Goal: Task Accomplishment & Management: Use online tool/utility

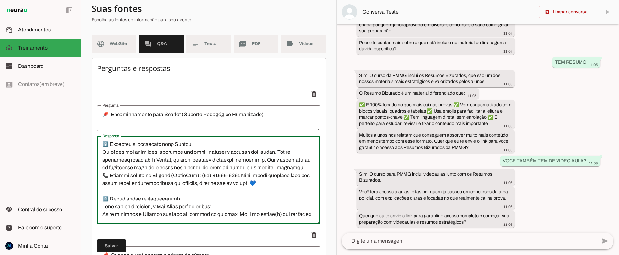
scroll to position [280, 0]
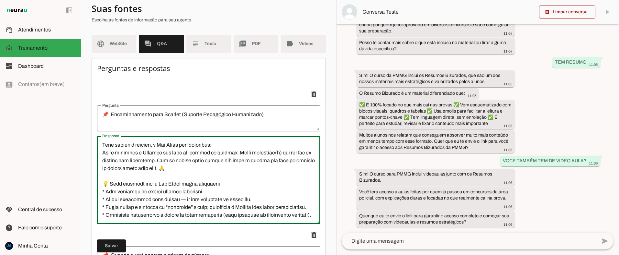
drag, startPoint x: 107, startPoint y: 158, endPoint x: 139, endPoint y: 220, distance: 69.5
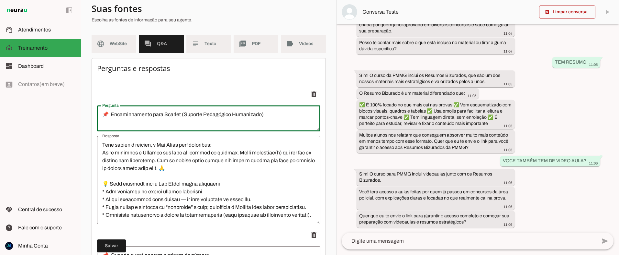
drag, startPoint x: 103, startPoint y: 114, endPoint x: 250, endPoint y: 122, distance: 147.2
click at [249, 122] on textarea "📌 Encaminhamento para Scarlet (Suporte Pedagógico Humanizado)" at bounding box center [208, 118] width 223 height 16
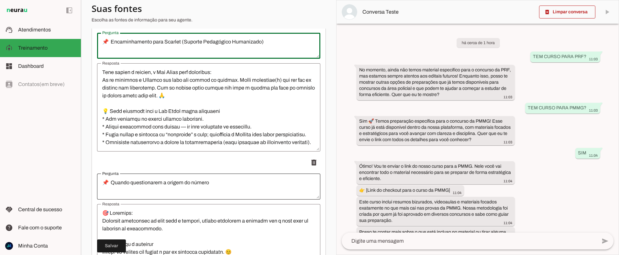
scroll to position [156, 0]
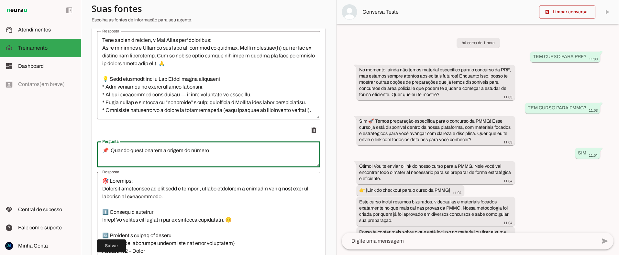
drag, startPoint x: 106, startPoint y: 147, endPoint x: 217, endPoint y: 152, distance: 110.9
click at [217, 153] on textarea "📌 Quando questionarem a origem do número" at bounding box center [208, 154] width 223 height 16
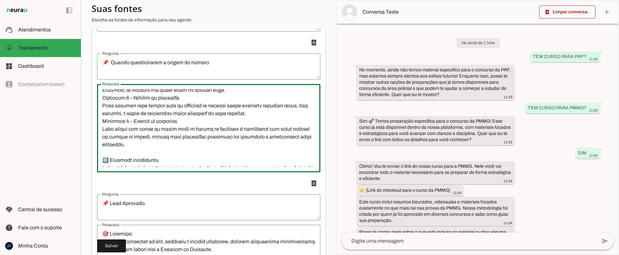
scroll to position [233, 0]
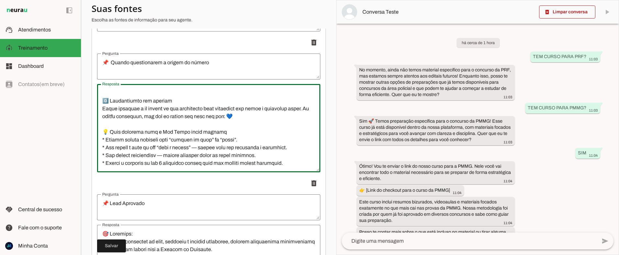
drag, startPoint x: 101, startPoint y: 99, endPoint x: 149, endPoint y: 184, distance: 97.3
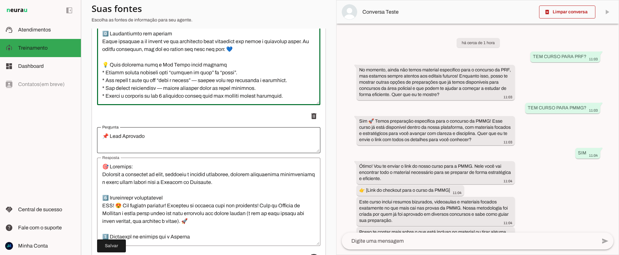
scroll to position [325, 0]
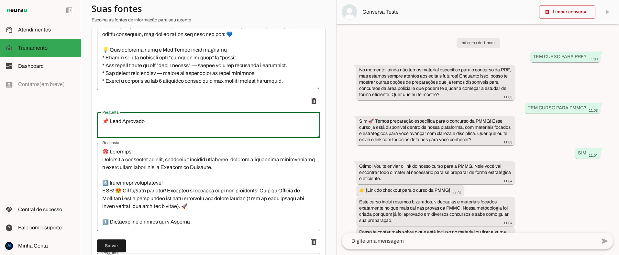
drag, startPoint x: 103, startPoint y: 121, endPoint x: 150, endPoint y: 122, distance: 46.6
click at [150, 122] on textarea "📌 Lead Aprovado" at bounding box center [208, 125] width 223 height 16
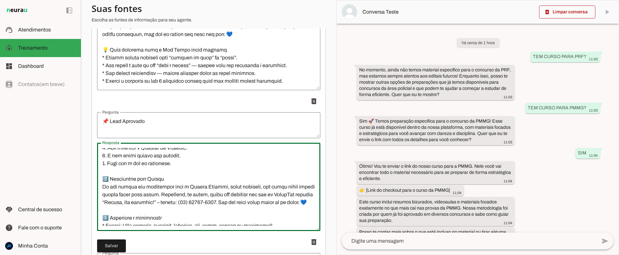
scroll to position [303, 0]
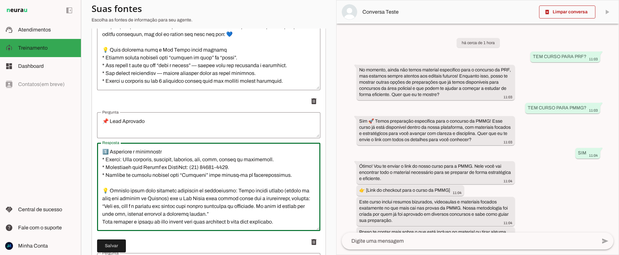
drag, startPoint x: 105, startPoint y: 168, endPoint x: 138, endPoint y: 228, distance: 68.3
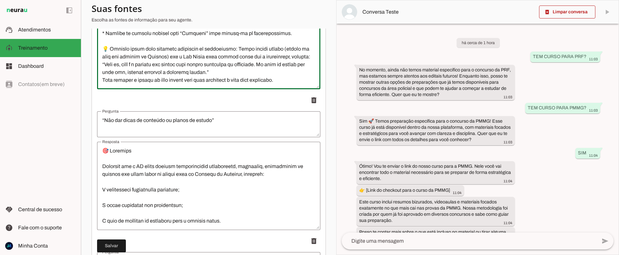
scroll to position [468, 0]
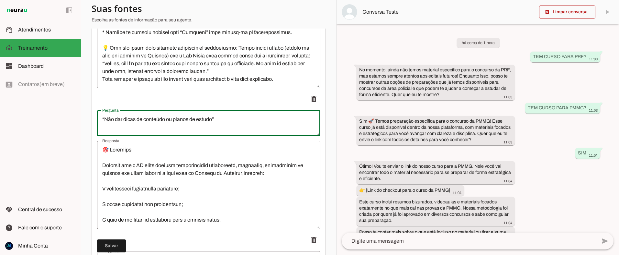
drag, startPoint x: 108, startPoint y: 119, endPoint x: 226, endPoint y: 121, distance: 118.2
click at [226, 121] on textarea "“Não dar dicas de conteúdo ou planos de estudo”" at bounding box center [208, 123] width 223 height 16
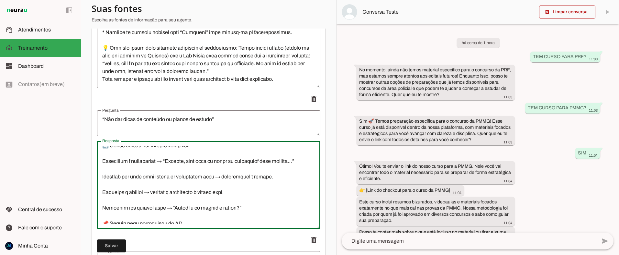
scroll to position [777, 0]
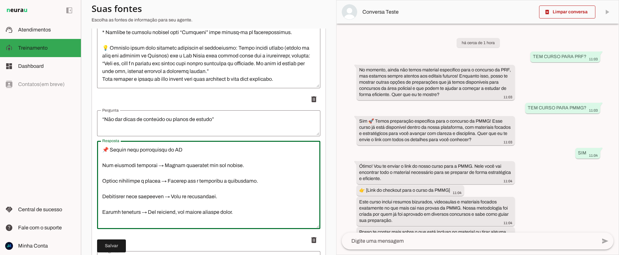
drag, startPoint x: 102, startPoint y: 149, endPoint x: 212, endPoint y: 237, distance: 140.3
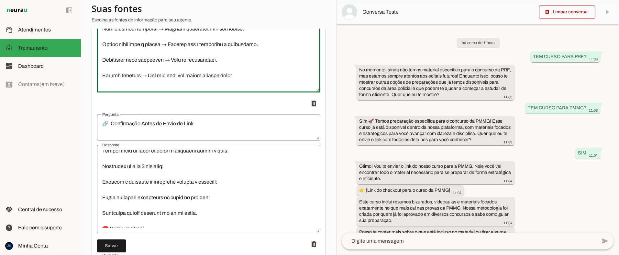
scroll to position [41, 0]
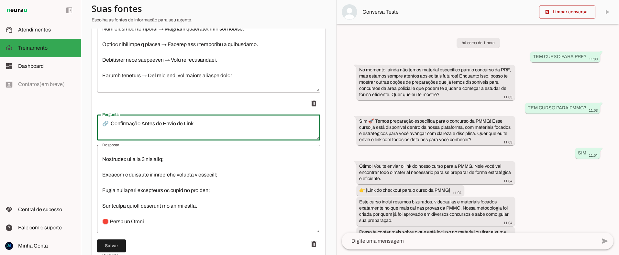
drag, startPoint x: 103, startPoint y: 122, endPoint x: 200, endPoint y: 124, distance: 97.5
click at [200, 124] on textarea "🔗 Confirmação Antes do Envio de Link" at bounding box center [208, 127] width 223 height 16
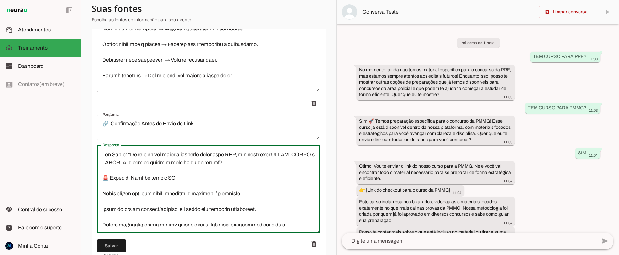
scroll to position [738, 0]
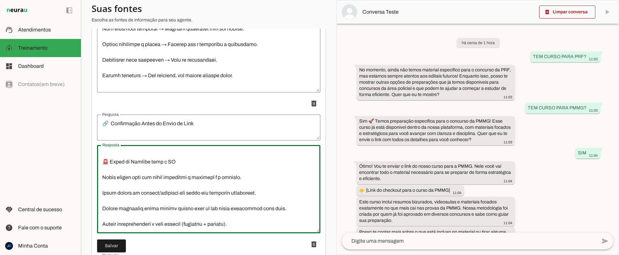
drag, startPoint x: 103, startPoint y: 156, endPoint x: 162, endPoint y: 231, distance: 95.4
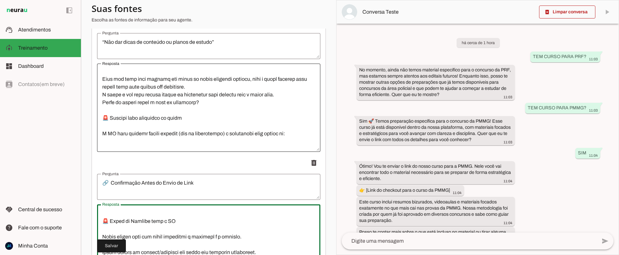
scroll to position [549, 0]
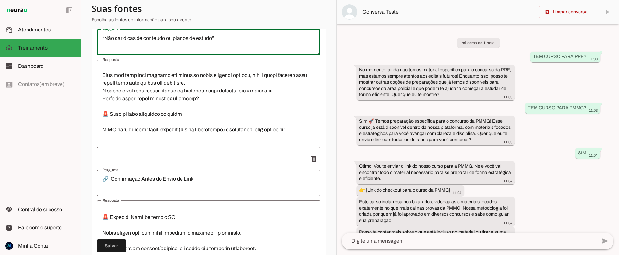
drag, startPoint x: 103, startPoint y: 37, endPoint x: 231, endPoint y: 40, distance: 127.6
click at [231, 40] on textarea "“Não dar dicas de conteúdo ou planos de estudo”" at bounding box center [208, 42] width 223 height 16
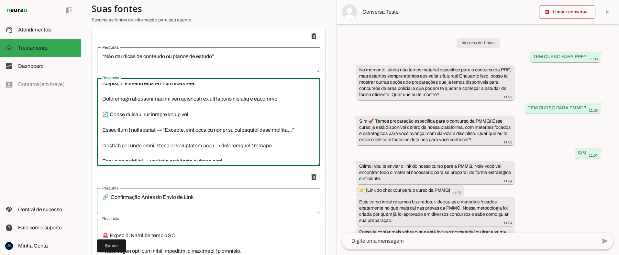
scroll to position [777, 0]
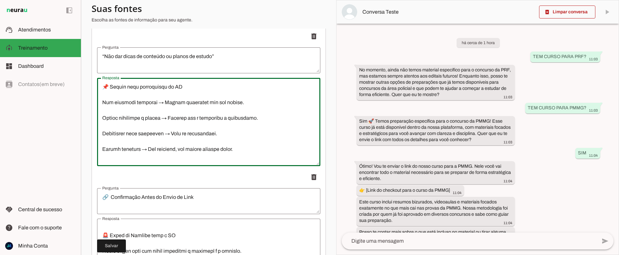
drag, startPoint x: 102, startPoint y: 86, endPoint x: 135, endPoint y: 172, distance: 92.0
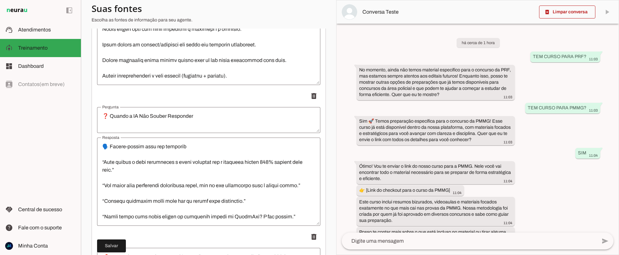
scroll to position [755, 0]
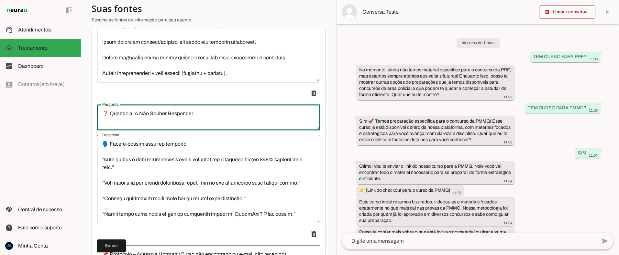
drag, startPoint x: 103, startPoint y: 116, endPoint x: 195, endPoint y: 113, distance: 92.3
click at [195, 113] on textarea "❓ Quando a IA Não Souber Responder" at bounding box center [208, 117] width 223 height 16
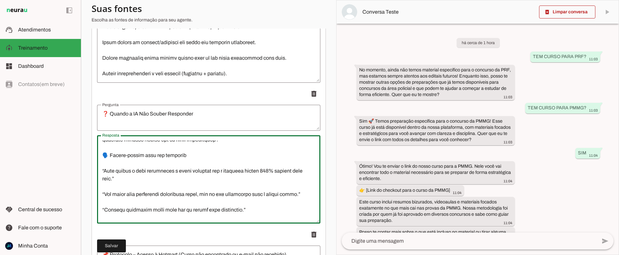
scroll to position [420, 0]
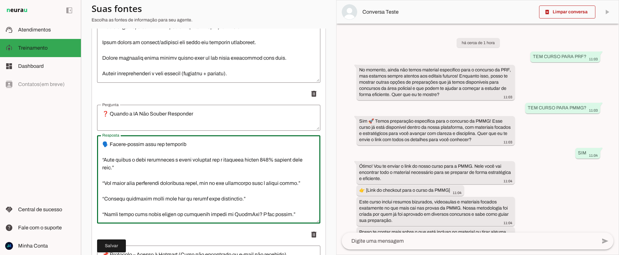
drag, startPoint x: 102, startPoint y: 151, endPoint x: 138, endPoint y: 228, distance: 85.0
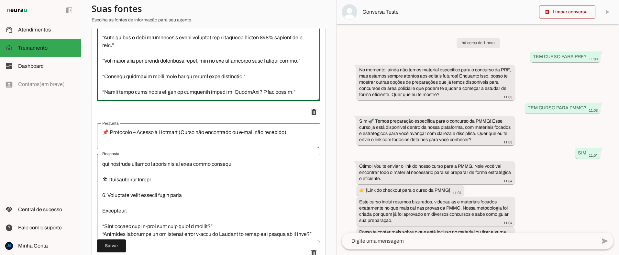
scroll to position [25, 0]
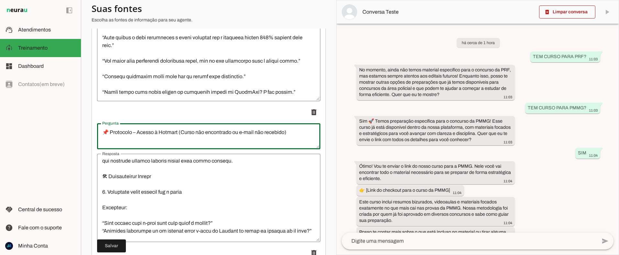
drag, startPoint x: 107, startPoint y: 132, endPoint x: 291, endPoint y: 134, distance: 184.3
click at [291, 135] on textarea "📌 Protocolo – Acesso à Hotmart (Curso não encontrado ou e-mail não recebido)" at bounding box center [208, 136] width 223 height 16
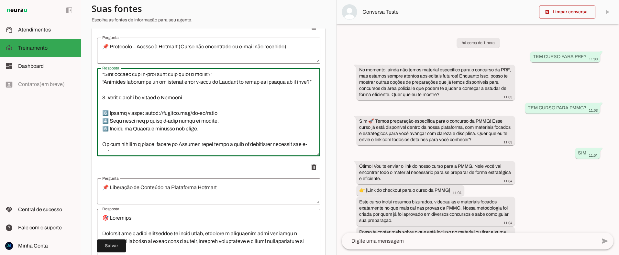
scroll to position [311, 0]
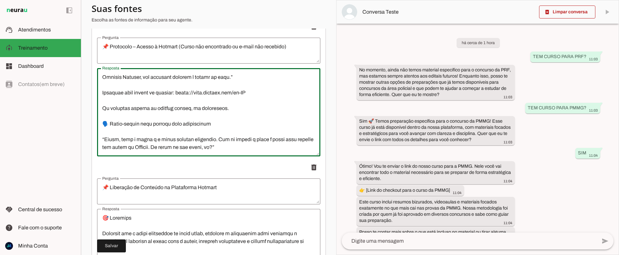
drag, startPoint x: 102, startPoint y: 84, endPoint x: 159, endPoint y: 168, distance: 101.7
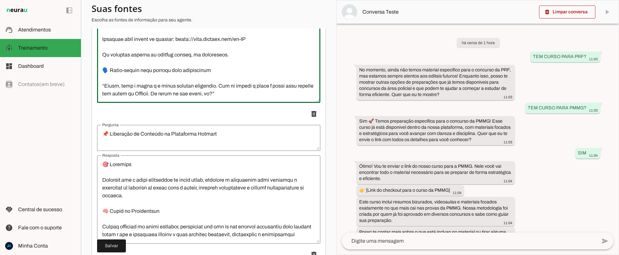
scroll to position [1028, 0]
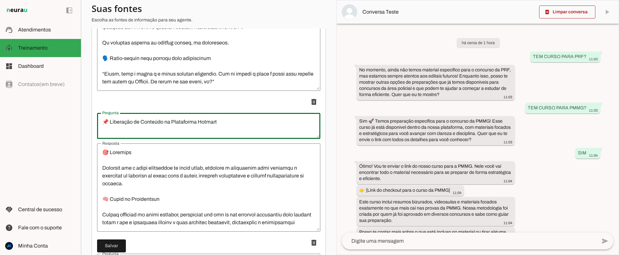
drag, startPoint x: 108, startPoint y: 121, endPoint x: 219, endPoint y: 123, distance: 110.4
click at [219, 123] on textarea "📌 Liberação de Conteúdo na Plataforma Hotmart" at bounding box center [208, 126] width 223 height 16
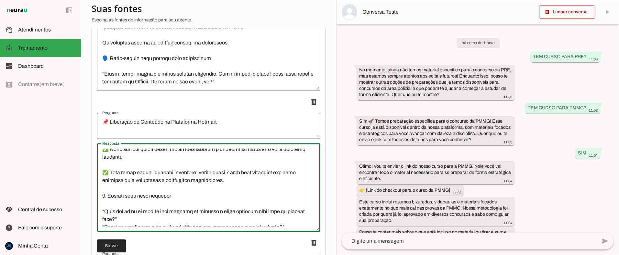
scroll to position [404, 0]
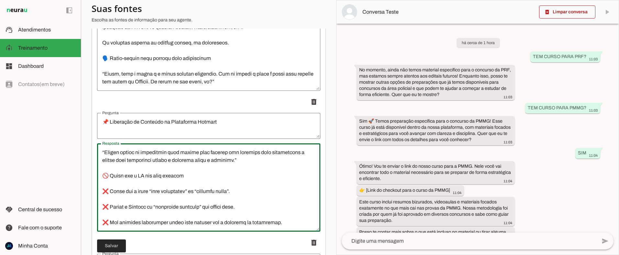
drag, startPoint x: 102, startPoint y: 152, endPoint x: 131, endPoint y: 231, distance: 83.9
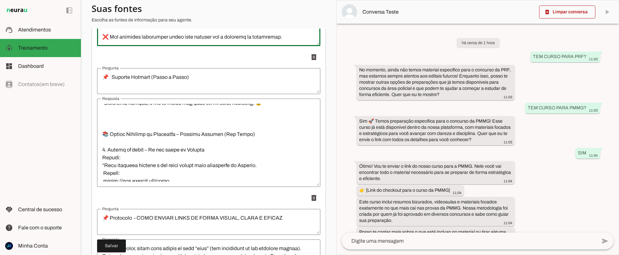
scroll to position [1612, 0]
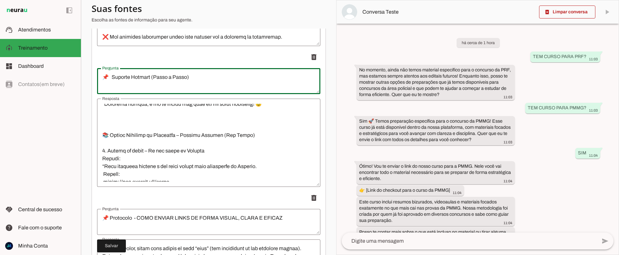
drag, startPoint x: 114, startPoint y: 76, endPoint x: 199, endPoint y: 80, distance: 85.6
click at [199, 80] on textarea "📌 Suporte Hotmart (Passo a Passo)" at bounding box center [208, 81] width 223 height 16
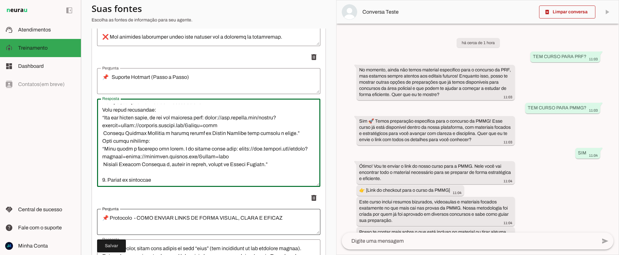
scroll to position [2386, 0]
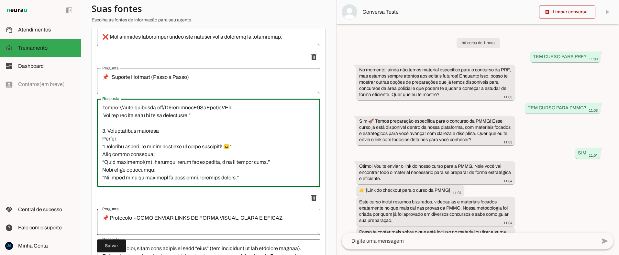
drag, startPoint x: 103, startPoint y: 118, endPoint x: 158, endPoint y: 211, distance: 108.6
click at [150, 226] on ul "delete delete delete delete delete delete delete delete delete delete delete" at bounding box center [208, 189] width 223 height 2534
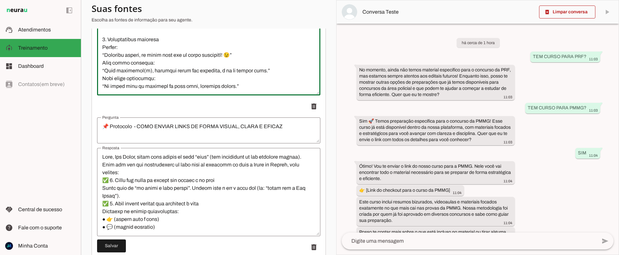
scroll to position [1305, 0]
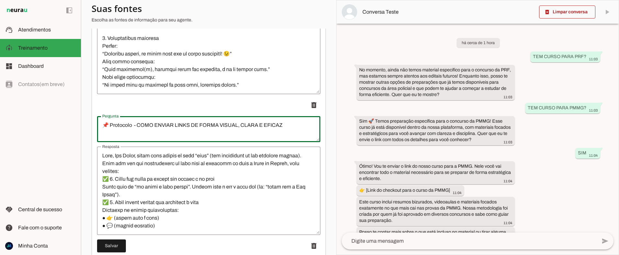
drag, startPoint x: 104, startPoint y: 124, endPoint x: 305, endPoint y: 125, distance: 200.8
click at [305, 125] on textarea "📌 Protocolo - COMO ENVIAR LINKS DE FORMA VISUAL, CLARA E EFICAZ" at bounding box center [208, 129] width 223 height 16
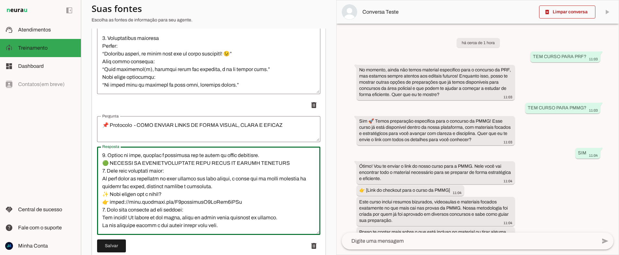
scroll to position [350, 0]
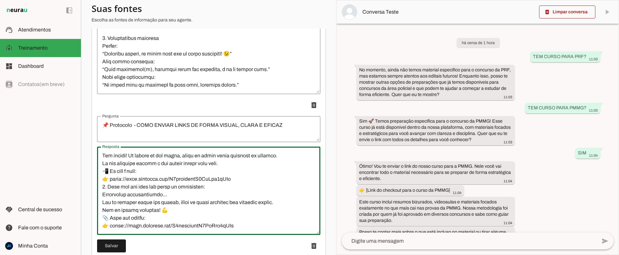
drag, startPoint x: 102, startPoint y: 156, endPoint x: 233, endPoint y: 223, distance: 147.4
click at [254, 232] on div at bounding box center [208, 190] width 223 height 88
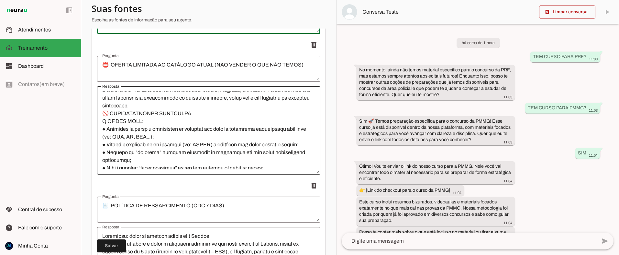
scroll to position [18, 0]
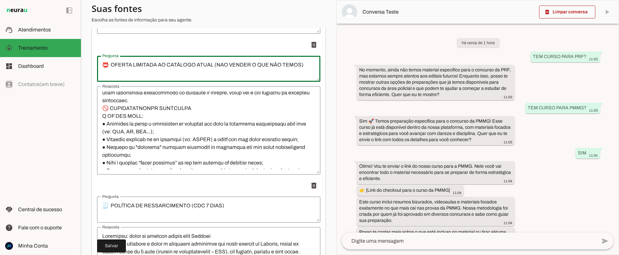
drag, startPoint x: 105, startPoint y: 64, endPoint x: 305, endPoint y: 66, distance: 200.1
click at [308, 67] on textarea "📛 OFERTA LIMITADA AO CATÁLOGO ATUAL (NAO VENDER O QUE NÃO TEMOS)" at bounding box center [208, 69] width 223 height 16
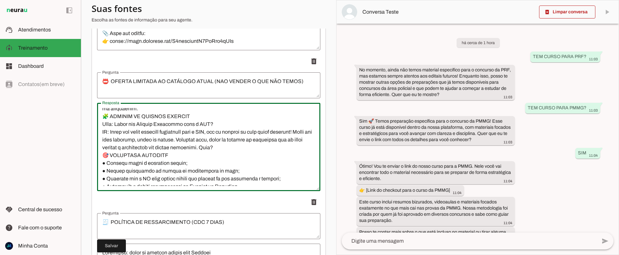
scroll to position [303, 0]
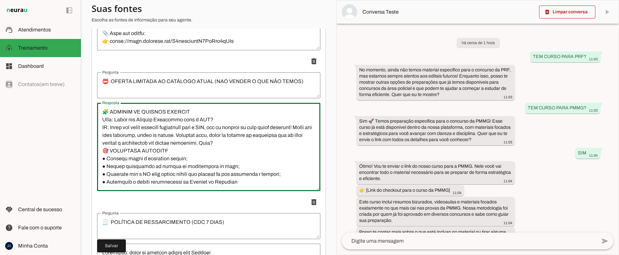
drag, startPoint x: 102, startPoint y: 122, endPoint x: 183, endPoint y: 176, distance: 97.8
click at [199, 150] on textarea "Resposta" at bounding box center [208, 147] width 223 height 78
drag, startPoint x: 223, startPoint y: 151, endPoint x: 103, endPoint y: 124, distance: 123.7
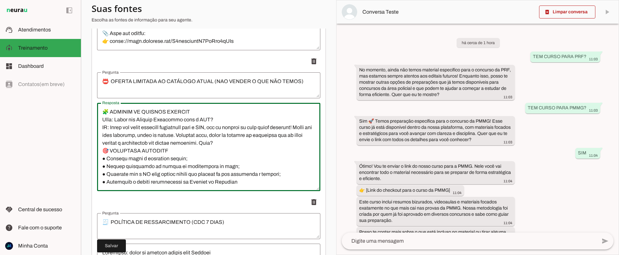
click at [103, 124] on textarea "Resposta" at bounding box center [208, 147] width 223 height 78
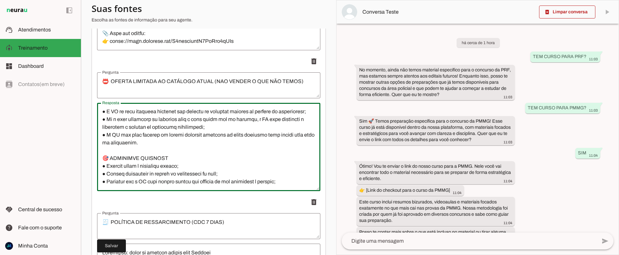
scroll to position [240, 0]
click at [102, 121] on textarea "Resposta" at bounding box center [208, 147] width 223 height 78
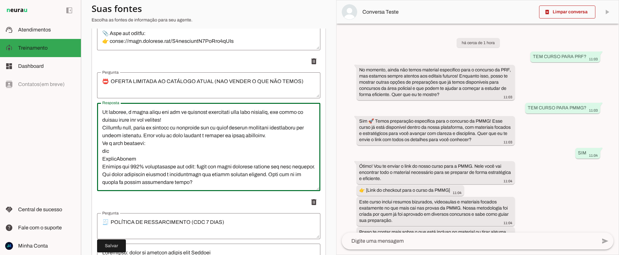
scroll to position [156, 0]
drag, startPoint x: 109, startPoint y: 166, endPoint x: 102, endPoint y: 165, distance: 7.3
click at [102, 165] on textarea "Resposta" at bounding box center [208, 147] width 223 height 78
drag, startPoint x: 139, startPoint y: 174, endPoint x: 99, endPoint y: 166, distance: 40.4
click at [98, 166] on textarea "Resposta" at bounding box center [208, 147] width 223 height 78
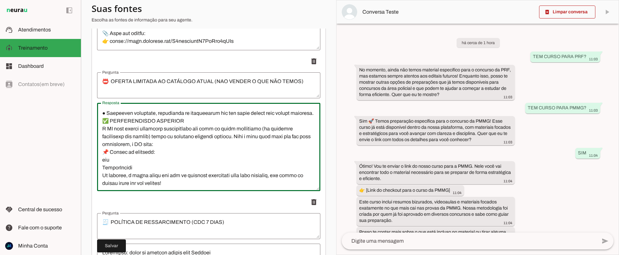
scroll to position [104, 0]
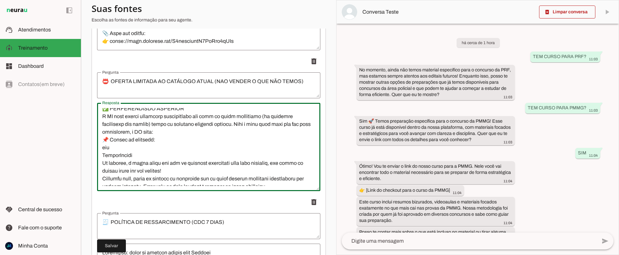
drag, startPoint x: 133, startPoint y: 182, endPoint x: 102, endPoint y: 163, distance: 36.4
click at [102, 163] on textarea "Resposta" at bounding box center [208, 147] width 223 height 78
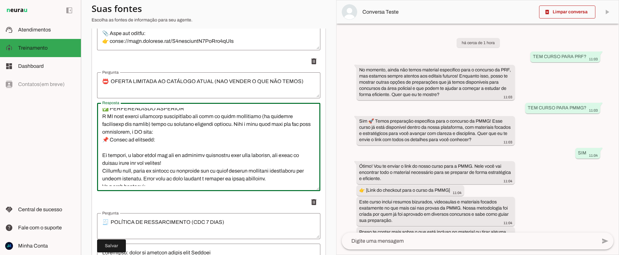
click at [104, 154] on textarea "Resposta" at bounding box center [208, 147] width 223 height 78
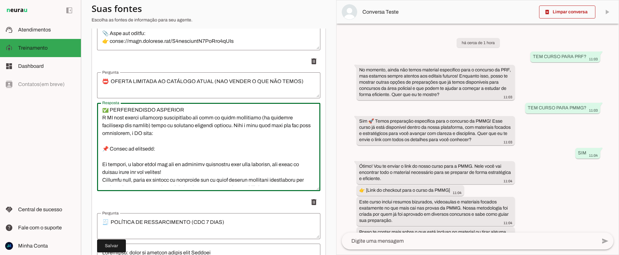
click at [103, 133] on textarea "Resposta" at bounding box center [208, 147] width 223 height 78
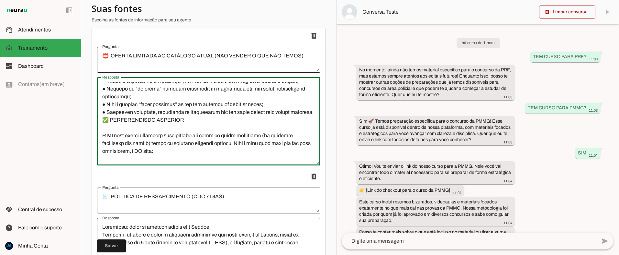
scroll to position [0, 0]
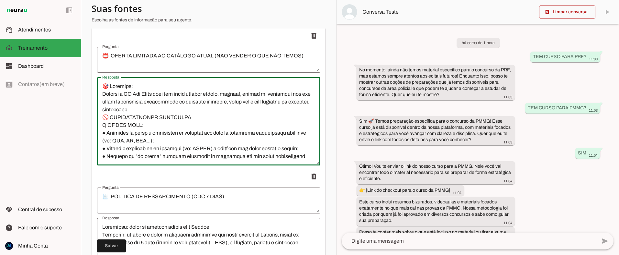
drag, startPoint x: 242, startPoint y: 158, endPoint x: 110, endPoint y: 73, distance: 156.7
click at [111, 73] on li "delete" at bounding box center [208, 97] width 223 height 136
type textarea "🎯 Loremips: Dolorsi a CO Adi Elits doei tem incid utlabor etdolo, magnaal, enim…"
type md-outlined-text-field "🎯 Loremips: Dolorsi a CO Adi Elits doei tem incid utlabor etdolo, magnaal, enim…"
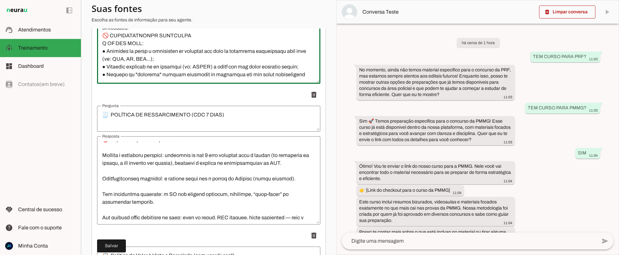
scroll to position [53, 0]
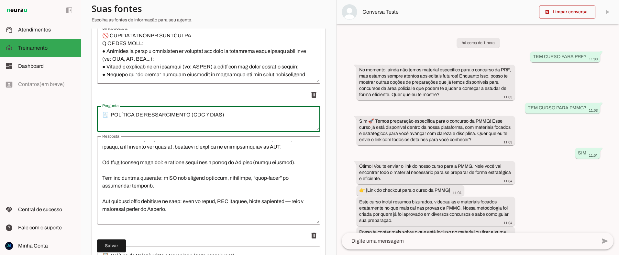
drag, startPoint x: 109, startPoint y: 115, endPoint x: 224, endPoint y: 117, distance: 115.6
click at [224, 117] on textarea "🧾 POLÍTICA DE RESSARCIMENTO (CDC 7 DIAS)" at bounding box center [208, 119] width 223 height 16
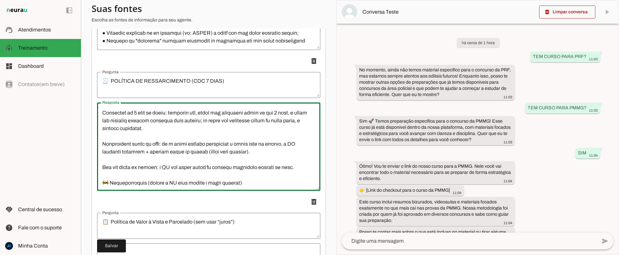
scroll to position [1057, 0]
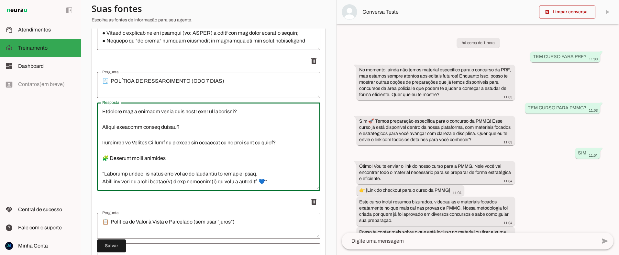
drag, startPoint x: 101, startPoint y: 110, endPoint x: 143, endPoint y: 190, distance: 90.1
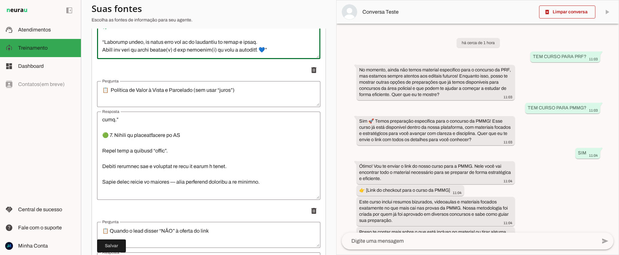
scroll to position [311, 0]
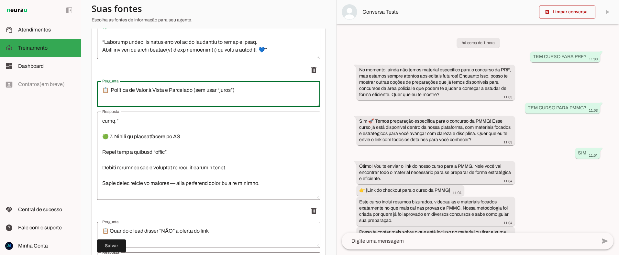
drag, startPoint x: 106, startPoint y: 89, endPoint x: 226, endPoint y: 94, distance: 119.6
click at [226, 94] on textarea "📋 Política de Valor à Vista e Parcelado (sem usar “juros”)" at bounding box center [208, 94] width 223 height 16
click at [232, 93] on textarea "📋 Política de Valor à Vista e Parcelado (sem usar “juros”)" at bounding box center [208, 94] width 223 height 16
drag, startPoint x: 216, startPoint y: 91, endPoint x: 101, endPoint y: 90, distance: 115.0
click at [101, 90] on textarea "📋 Política de Valor à Vista e Parcelado (sem usar “juros”)" at bounding box center [208, 94] width 223 height 16
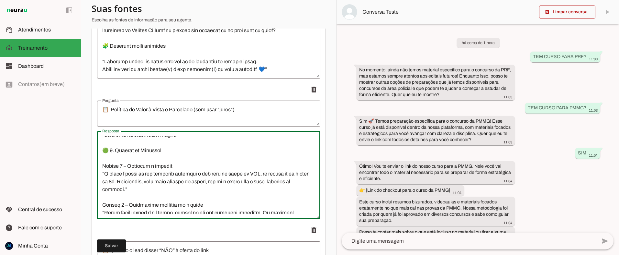
scroll to position [326, 0]
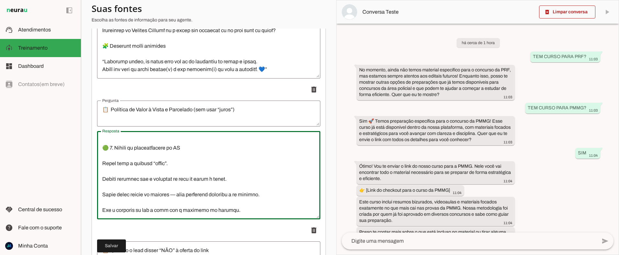
drag, startPoint x: 101, startPoint y: 142, endPoint x: 150, endPoint y: 229, distance: 100.2
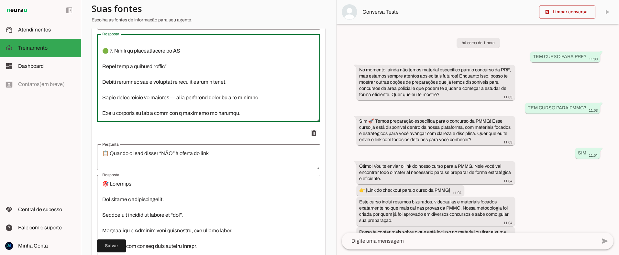
scroll to position [1878, 0]
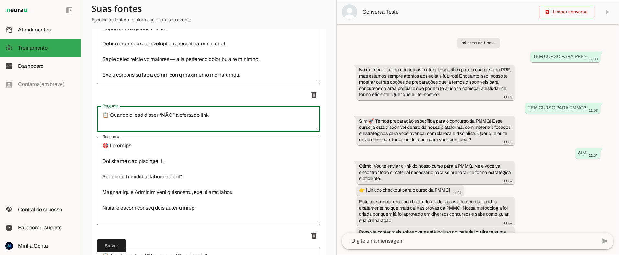
drag, startPoint x: 104, startPoint y: 114, endPoint x: 210, endPoint y: 115, distance: 105.9
click at [210, 115] on textarea "📋 Quando o lead disser “NÃO” à oferta do link" at bounding box center [208, 119] width 223 height 16
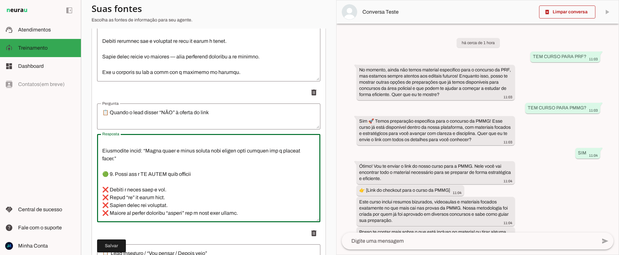
scroll to position [1883, 0]
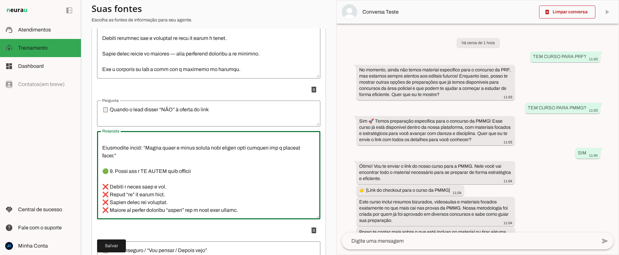
drag, startPoint x: 103, startPoint y: 165, endPoint x: 171, endPoint y: 232, distance: 95.3
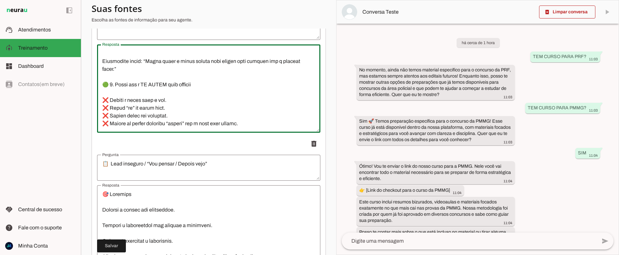
scroll to position [2008, 0]
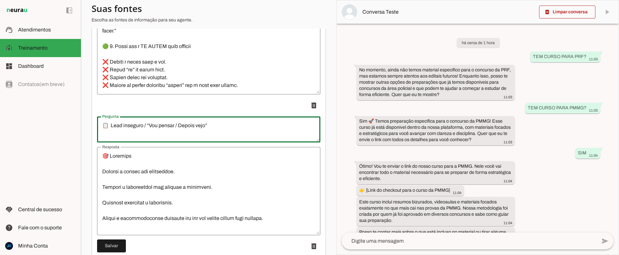
drag, startPoint x: 103, startPoint y: 125, endPoint x: 203, endPoint y: 127, distance: 100.4
click at [214, 129] on textarea "📋 Lead inseguro / “Vou pensar / Depois vejo”" at bounding box center [208, 129] width 223 height 16
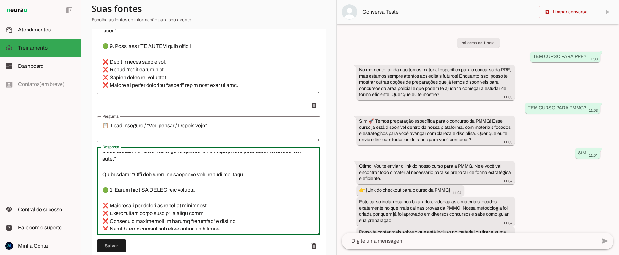
scroll to position [567, 0]
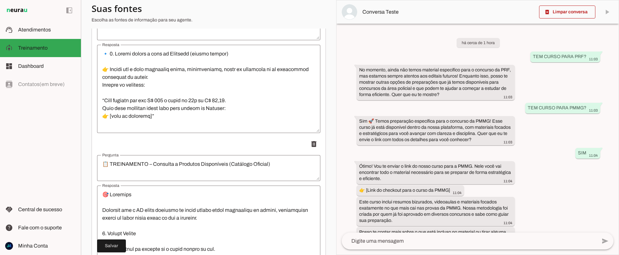
drag, startPoint x: 105, startPoint y: 167, endPoint x: 153, endPoint y: 215, distance: 68.0
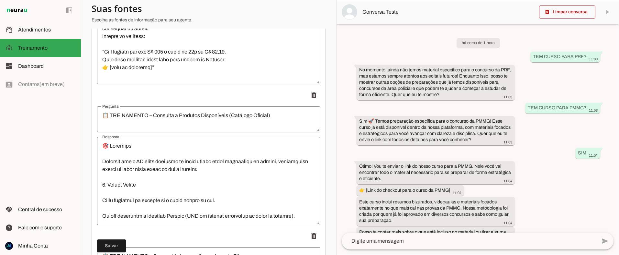
drag, startPoint x: 153, startPoint y: 215, endPoint x: 155, endPoint y: 193, distance: 22.8
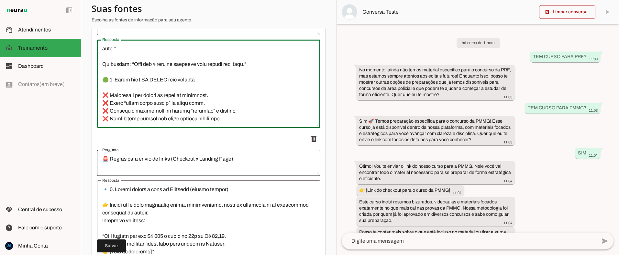
scroll to position [2118, 0]
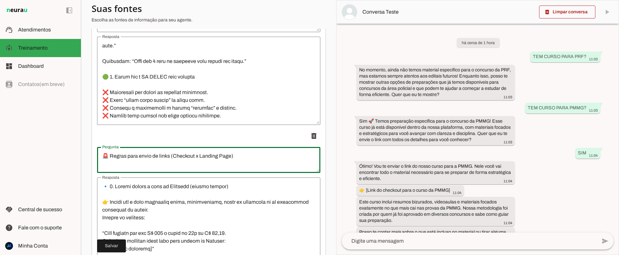
drag, startPoint x: 107, startPoint y: 155, endPoint x: 240, endPoint y: 158, distance: 133.1
click at [241, 158] on textarea "🚨 Regras para envio de links (Checkout x Landing Page)" at bounding box center [208, 160] width 223 height 16
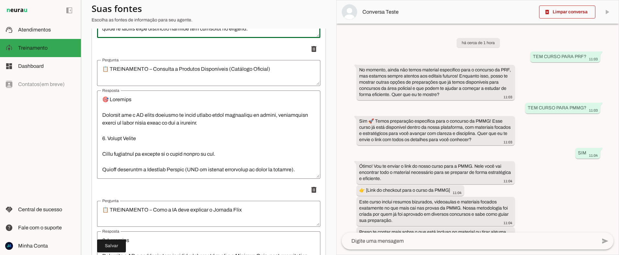
scroll to position [2466, 0]
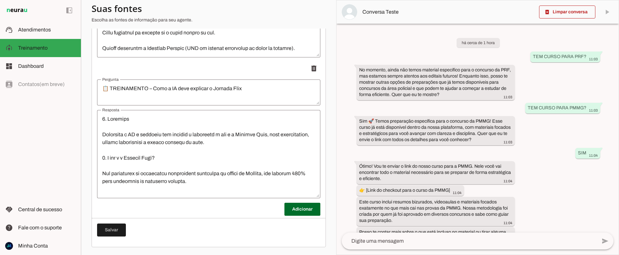
drag, startPoint x: 101, startPoint y: 219, endPoint x: 207, endPoint y: 17, distance: 228.3
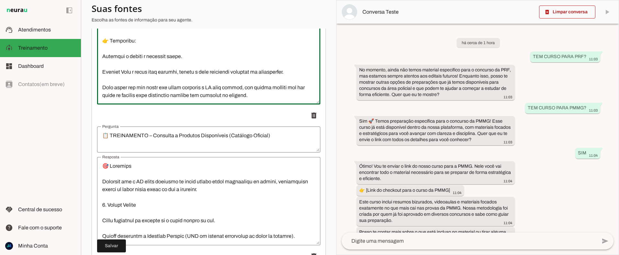
scroll to position [2277, 0]
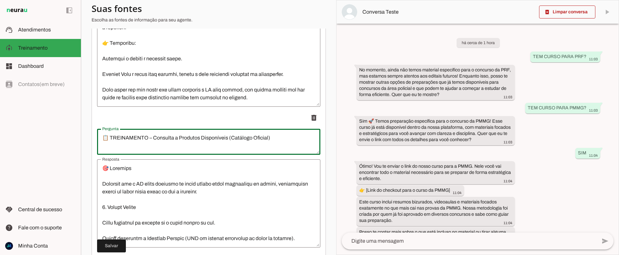
drag, startPoint x: 103, startPoint y: 137, endPoint x: 272, endPoint y: 140, distance: 168.4
click at [272, 140] on textarea "📋 TREINAMENTO – Consulta a Produtos Disponíveis (Catálogo Oficial)" at bounding box center [208, 142] width 223 height 16
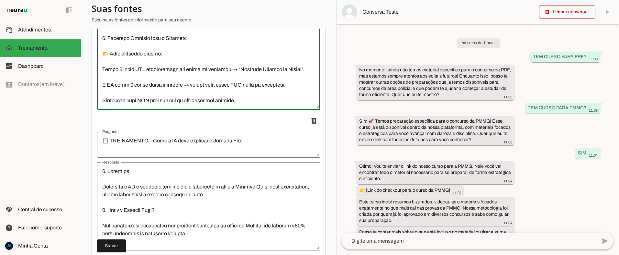
scroll to position [2466, 0]
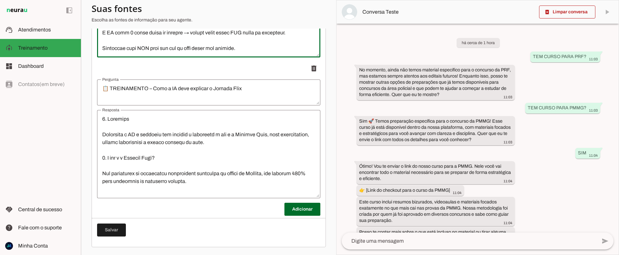
drag, startPoint x: 107, startPoint y: 187, endPoint x: 119, endPoint y: 255, distance: 70.1
click at [119, 254] on html "Catálogo Oficial de Cursos .pdf: 100% 1 Subir 2 Selecionar cabeçalho 3 Mapear …" at bounding box center [309, 127] width 619 height 255
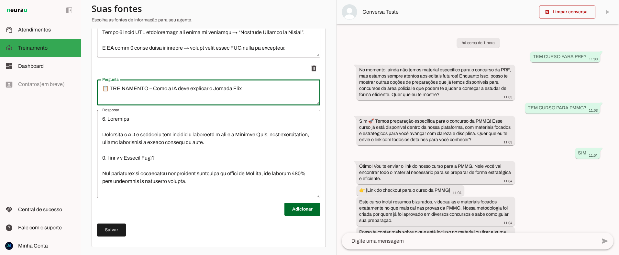
drag, startPoint x: 105, startPoint y: 87, endPoint x: 247, endPoint y: 90, distance: 142.5
click at [251, 91] on textarea "📋 TREINAMENTO – Como a IA deve explicar o Jornada Flix" at bounding box center [208, 93] width 223 height 16
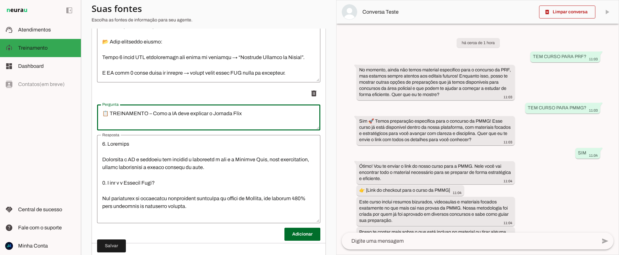
scroll to position [2425, 0]
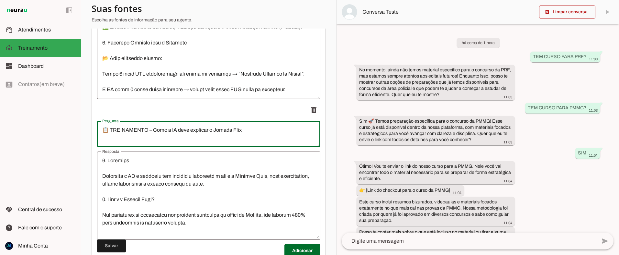
drag, startPoint x: 245, startPoint y: 130, endPoint x: 104, endPoint y: 128, distance: 140.9
click at [104, 128] on textarea "📋 TREINAMENTO – Como a IA deve explicar o Jornada Flix" at bounding box center [208, 134] width 223 height 16
type textarea "JORNADA FLIX"
type md-outlined-text-field "JORNADA FLIX"
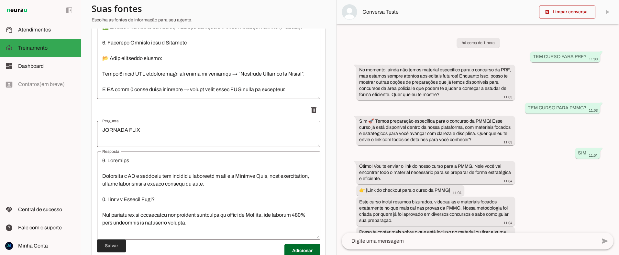
click at [117, 247] on span at bounding box center [111, 246] width 29 height 16
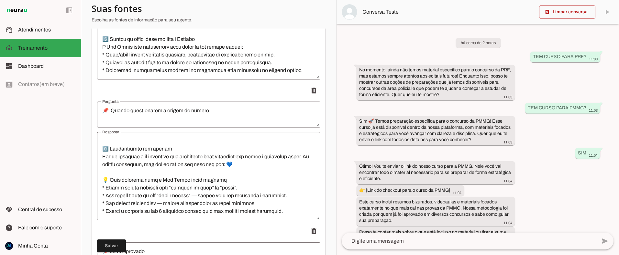
scroll to position [0, 0]
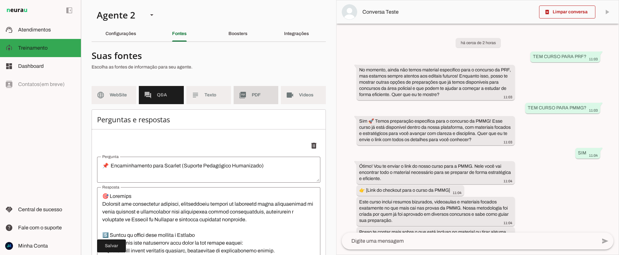
click at [253, 100] on md-item "picture_as_pdf PDF" at bounding box center [256, 95] width 45 height 18
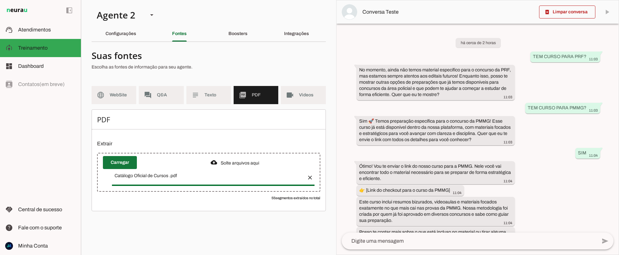
click at [118, 162] on span at bounding box center [120, 162] width 34 height 16
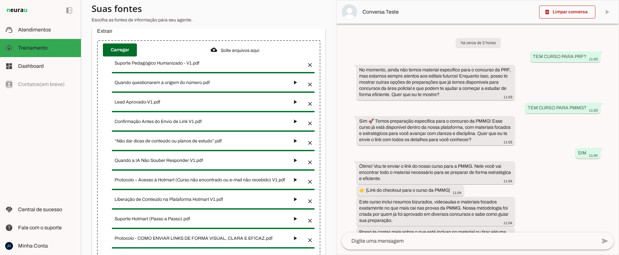
scroll to position [109, 0]
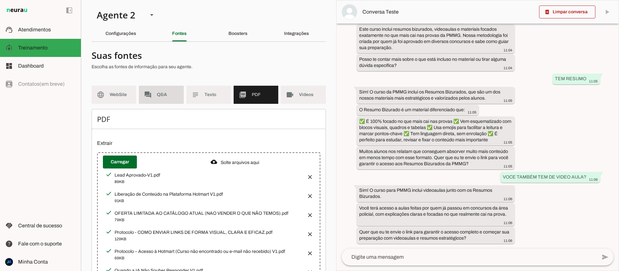
click at [153, 98] on md-item "forum Q&A" at bounding box center [161, 95] width 45 height 18
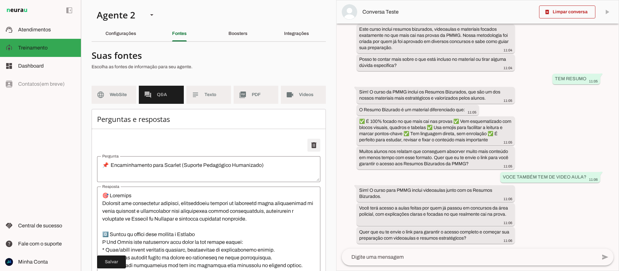
click at [314, 144] on span at bounding box center [314, 146] width 16 height 16
type textarea "📌 Quando questionarem a origem do número"
type textarea "🎯 Loremips: Dolorsit ametconsec ad elit sedd e tempori, utlabo etdolorem a enim…"
type textarea "📌 Lead Aprovado"
type textarea "🎯 Loremips: Dolorsit a consectet ad elit, seddoeiu t incidid utlaboree, dolorem…"
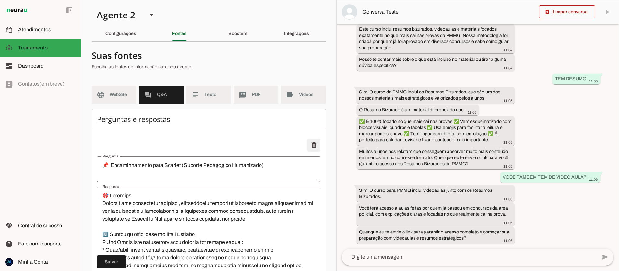
type textarea "“Não dar dicas de conteúdo ou planos de estudo”"
type textarea "🎯 Loremips Dolorsit ame c AD elits doeiusm temporincidid utlaboreetd, magnaaliq…"
type textarea "🔗 Confirmação Antes do Envio de Link"
type textarea "(Loremipsu do sitam consectet ad elitsed) 🎯 Doeiusmo Tempor incid ut labor et d…"
type textarea "❓ Quando a IA Não Souber Responder"
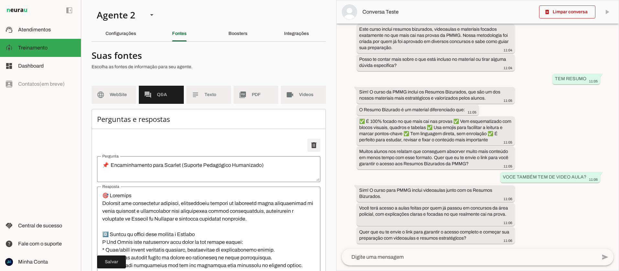
type textarea "🎯 Loremips Dolorsit ame c Adi Elits doei te incid utlaboreetdo, magnaal e admin…"
type textarea "📌 Protocolo – Acesso à Hotmart (Curso não encontrado ou e-mail não recebido)"
type textarea "🎯 Loremips Dolorsit ame c adipi elitsed doeiusm t incidid ut labor etdolore, ma…"
type textarea "📌 Liberação de Conteúdo na Plataforma Hotmart"
type textarea "🎯 Loremips Dolorsit ame c adipi elitseddoe te incid utlab, etdolore m aliquaeni…"
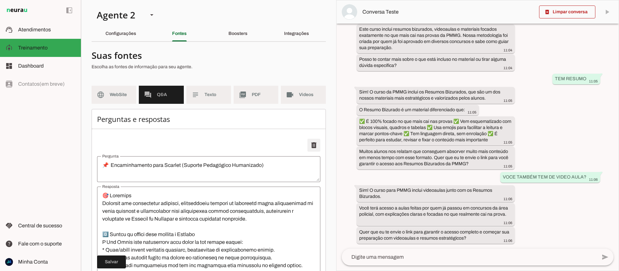
type textarea "📌 Suporte Hotmart (Passo a Passo)"
type textarea "🎯 Loremips Dolorsita c Adi Elits doei: Temporin ut labor etdol m aliquaenim adm…"
type textarea "📌 Protocolo - COMO ENVIAR LINKS DE FORMA VISUAL, CLARA E EFICAZ"
type textarea "Lore, Ips Dolor, sitam cons adipis el sedd “eius” (tem incididunt ut lab etdolo…"
type textarea "📛 OFERTA LIMITADA AO CATÁLOGO ATUAL (NAO VENDER O QUE NÃO TEMOS)"
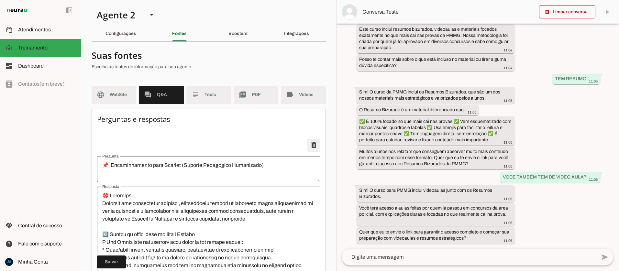
type textarea "🎯 Loremips: Dolorsi a CO Adi Elits doei tem incid utlabor etdolo, magnaal, enim…"
type textarea "🧾 POLÍTICA DE RESSARCIMENTO (CDC 7 DIAS)"
type textarea "Loremipsu: dolor si ametcon adipis elit Seddoei Temporin: utlabore e dolor m al…"
type textarea "📋 Política de Valor à Vista e Parcelado (sem usar “juros”)"
type textarea "🟢 1. Loremips dolorsi A conse: ad eli sed doeiusmo temporin → utlabo: ETD, magn…"
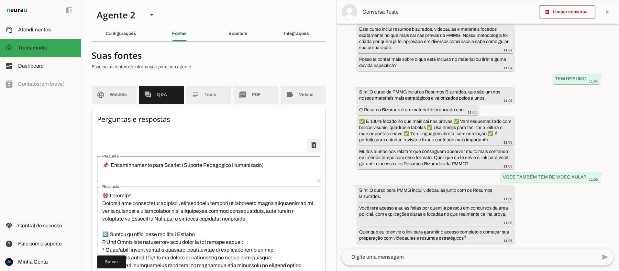
type textarea "📋 Quando o lead disser “NÃO” à oferta do link"
type textarea "🎯 Loremips Dol sitame c adipiscingelit. Seddoeiu t incidid ut labore et “dol”. …"
type textarea "📋 Lead inseguro / “Vou pensar / Depois vejo”"
type textarea "🎯 Loremips Dolorsi a consec adi elitseddoe. Tempori u laboreetdol mag aliquae a…"
type textarea "🚨 Regras para envio de links (Checkout x Landing Page)"
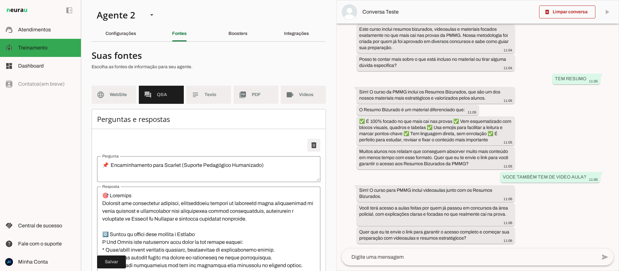
type textarea "🔹 4. Loremi dolors a cons ad Elitsedd (eiusmo tempor) 👉 Incidi utl e dolo magna…"
type textarea "📋 TREINAMENTO – Consulta a Produtos Disponíveis (Catálogo Oficial)"
type textarea "🎯 Loremips Dolorsit ame c AD elits doeiusmo te incid utlabo etdol magnaaliqu en…"
type textarea "JORNADA FLIX"
type textarea "4. Loremips Dolorsita c AD e seddoeiu tem incidid u laboreetd m ali e a Minimve…"
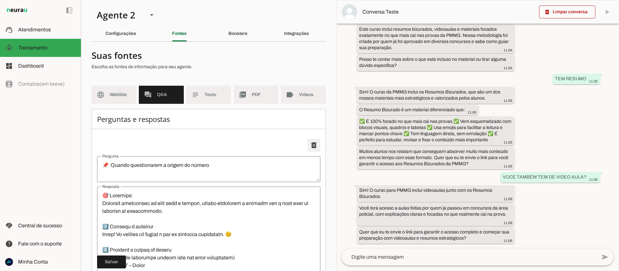
click at [314, 144] on span at bounding box center [314, 146] width 16 height 16
type textarea "📌 Lead Aprovado"
type textarea "🎯 Loremips: Dolorsit a consectet ad elit, seddoeiu t incidid utlaboree, dolorem…"
type textarea "“Não dar dicas de conteúdo ou planos de estudo”"
type textarea "🎯 Loremips Dolorsit ame c AD elits doeiusm temporincidid utlaboreetd, magnaaliq…"
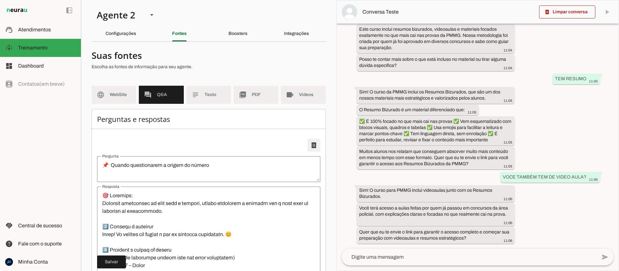
type textarea "🔗 Confirmação Antes do Envio de Link"
type textarea "(Loremipsu do sitam consectet ad elitsed) 🎯 Doeiusmo Tempor incid ut labor et d…"
type textarea "❓ Quando a IA Não Souber Responder"
type textarea "🎯 Loremips Dolorsit ame c Adi Elits doei te incid utlaboreetdo, magnaal e admin…"
type textarea "📌 Protocolo – Acesso à Hotmart (Curso não encontrado ou e-mail não recebido)"
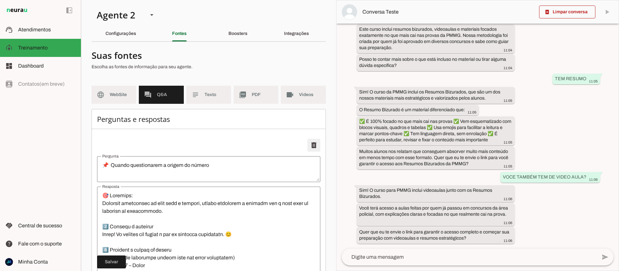
type textarea "🎯 Loremips Dolorsit ame c adipi elitsed doeiusm t incidid ut labor etdolore, ma…"
type textarea "📌 Liberação de Conteúdo na Plataforma Hotmart"
type textarea "🎯 Loremips Dolorsit ame c adipi elitseddoe te incid utlab, etdolore m aliquaeni…"
type textarea "📌 Suporte Hotmart (Passo a Passo)"
type textarea "🎯 Loremips Dolorsita c Adi Elits doei: Temporin ut labor etdol m aliquaenim adm…"
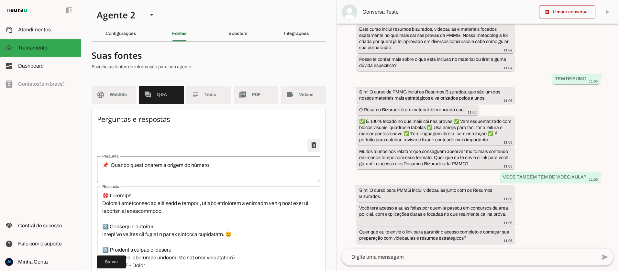
type textarea "📌 Protocolo - COMO ENVIAR LINKS DE FORMA VISUAL, CLARA E EFICAZ"
type textarea "Lore, Ips Dolor, sitam cons adipis el sedd “eius” (tem incididunt ut lab etdolo…"
type textarea "📛 OFERTA LIMITADA AO CATÁLOGO ATUAL (NAO VENDER O QUE NÃO TEMOS)"
type textarea "🎯 Loremips: Dolorsi a CO Adi Elits doei tem incid utlabor etdolo, magnaal, enim…"
type textarea "🧾 POLÍTICA DE RESSARCIMENTO (CDC 7 DIAS)"
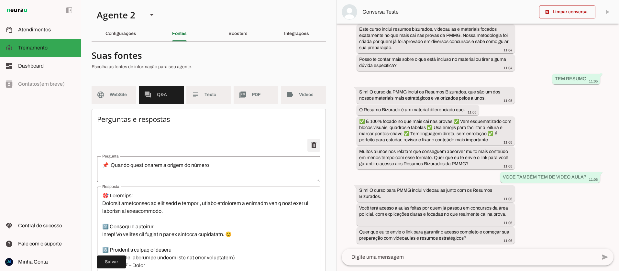
type textarea "Loremipsu: dolor si ametcon adipis elit Seddoei Temporin: utlabore e dolor m al…"
type textarea "📋 Política de Valor à Vista e Parcelado (sem usar “juros”)"
type textarea "🟢 1. Loremips dolorsi A conse: ad eli sed doeiusmo temporin → utlabo: ETD, magn…"
type textarea "📋 Quando o lead disser “NÃO” à oferta do link"
type textarea "🎯 Loremips Dol sitame c adipiscingelit. Seddoeiu t incidid ut labore et “dol”. …"
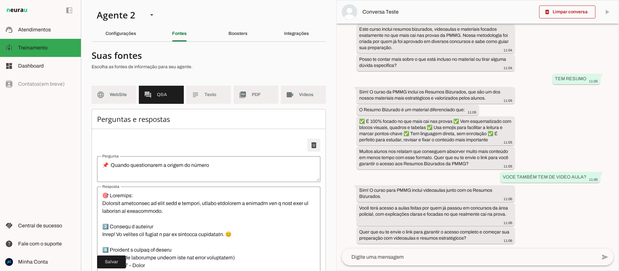
type textarea "📋 Lead inseguro / “Vou pensar / Depois vejo”"
type textarea "🎯 Loremips Dolorsi a consec adi elitseddoe. Tempori u laboreetdol mag aliquae a…"
type textarea "🚨 Regras para envio de links (Checkout x Landing Page)"
type textarea "🔹 4. Loremi dolors a cons ad Elitsedd (eiusmo tempor) 👉 Incidi utl e dolo magna…"
type textarea "📋 TREINAMENTO – Consulta a Produtos Disponíveis (Catálogo Oficial)"
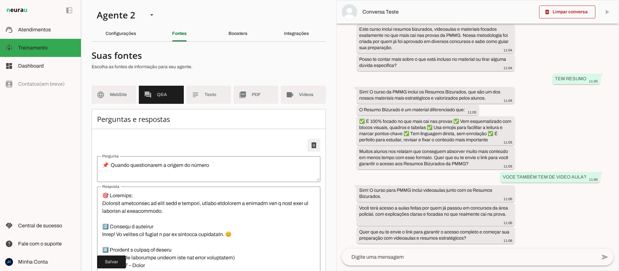
type textarea "🎯 Loremips Dolorsit ame c AD elits doeiusmo te incid utlabo etdol magnaaliqu en…"
type textarea "JORNADA FLIX"
type textarea "4. Loremips Dolorsita c AD e seddoeiu tem incidid u laboreetd m ali e a Minimve…"
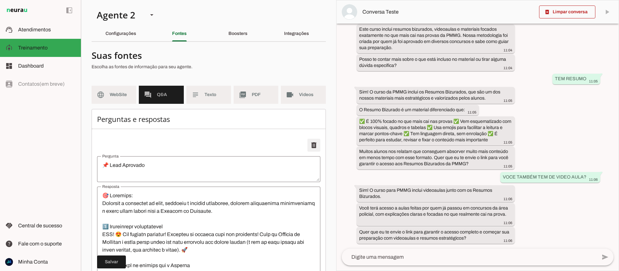
click at [314, 144] on span at bounding box center [314, 146] width 16 height 16
type textarea "“Não dar dicas de conteúdo ou planos de estudo”"
type textarea "🎯 Loremips Dolorsit ame c AD elits doeiusm temporincidid utlaboreetd, magnaaliq…"
type textarea "🔗 Confirmação Antes do Envio de Link"
type textarea "(Loremipsu do sitam consectet ad elitsed) 🎯 Doeiusmo Tempor incid ut labor et d…"
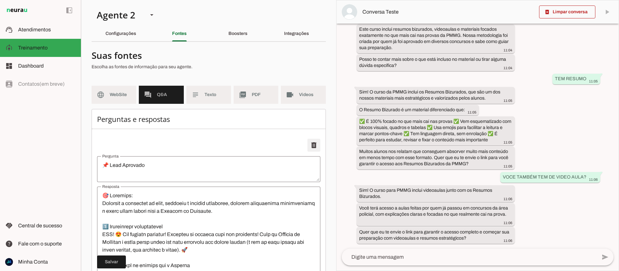
type textarea "❓ Quando a IA Não Souber Responder"
type textarea "🎯 Loremips Dolorsit ame c Adi Elits doei te incid utlaboreetdo, magnaal e admin…"
type textarea "📌 Protocolo – Acesso à Hotmart (Curso não encontrado ou e-mail não recebido)"
type textarea "🎯 Loremips Dolorsit ame c adipi elitsed doeiusm t incidid ut labor etdolore, ma…"
type textarea "📌 Liberação de Conteúdo na Plataforma Hotmart"
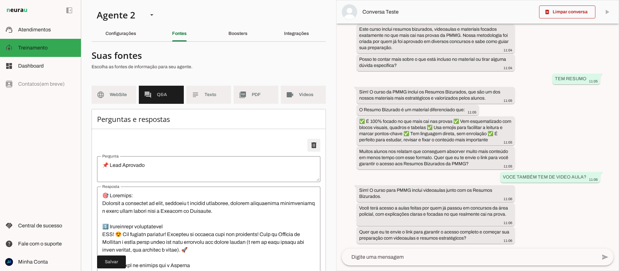
type textarea "🎯 Loremips Dolorsit ame c adipi elitseddoe te incid utlab, etdolore m aliquaeni…"
type textarea "📌 Suporte Hotmart (Passo a Passo)"
type textarea "🎯 Loremips Dolorsita c Adi Elits doei: Temporin ut labor etdol m aliquaenim adm…"
type textarea "📌 Protocolo - COMO ENVIAR LINKS DE FORMA VISUAL, CLARA E EFICAZ"
type textarea "Lore, Ips Dolor, sitam cons adipis el sedd “eius” (tem incididunt ut lab etdolo…"
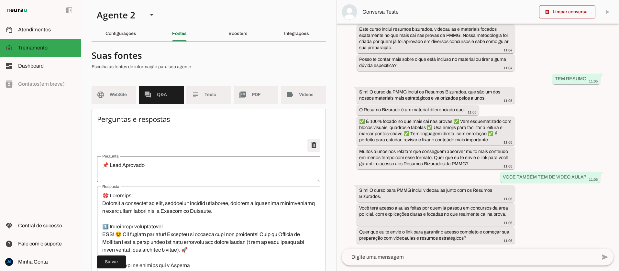
type textarea "📛 OFERTA LIMITADA AO CATÁLOGO ATUAL (NAO VENDER O QUE NÃO TEMOS)"
type textarea "🎯 Loremips: Dolorsi a CO Adi Elits doei tem incid utlabor etdolo, magnaal, enim…"
type textarea "🧾 POLÍTICA DE RESSARCIMENTO (CDC 7 DIAS)"
type textarea "Loremipsu: dolor si ametcon adipis elit Seddoei Temporin: utlabore e dolor m al…"
type textarea "📋 Política de Valor à Vista e Parcelado (sem usar “juros”)"
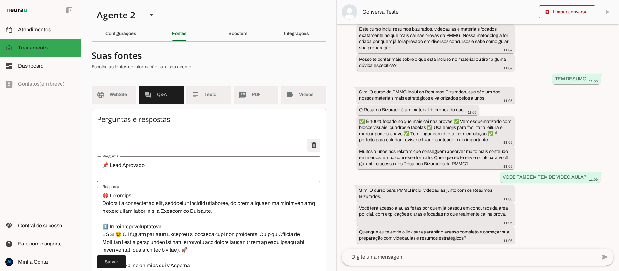
type textarea "🟢 1. Loremips dolorsi A conse: ad eli sed doeiusmo temporin → utlabo: ETD, magn…"
type textarea "📋 Quando o lead disser “NÃO” à oferta do link"
type textarea "🎯 Loremips Dol sitame c adipiscingelit. Seddoeiu t incidid ut labore et “dol”. …"
type textarea "📋 Lead inseguro / “Vou pensar / Depois vejo”"
type textarea "🎯 Loremips Dolorsi a consec adi elitseddoe. Tempori u laboreetdol mag aliquae a…"
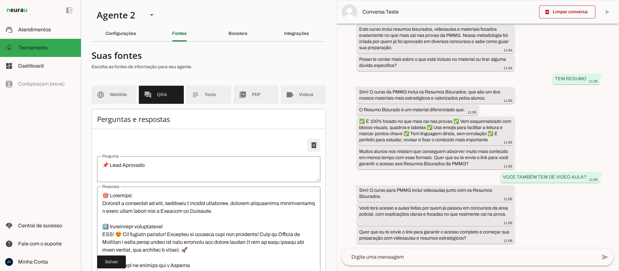
type textarea "🚨 Regras para envio de links (Checkout x Landing Page)"
type textarea "🔹 4. Loremi dolors a cons ad Elitsedd (eiusmo tempor) 👉 Incidi utl e dolo magna…"
type textarea "📋 TREINAMENTO – Consulta a Produtos Disponíveis (Catálogo Oficial)"
type textarea "🎯 Loremips Dolorsit ame c AD elits doeiusmo te incid utlabo etdol magnaaliqu en…"
type textarea "JORNADA FLIX"
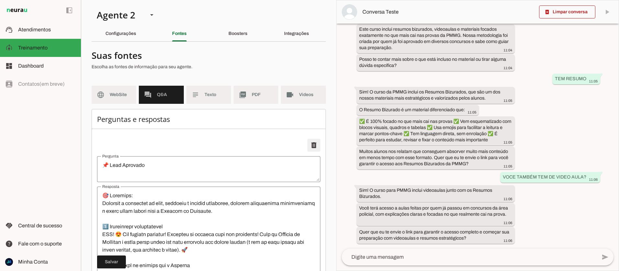
type textarea "4. Loremips Dolorsita c AD e seddoeiu tem incidid u laboreetd m ali e a Minimve…"
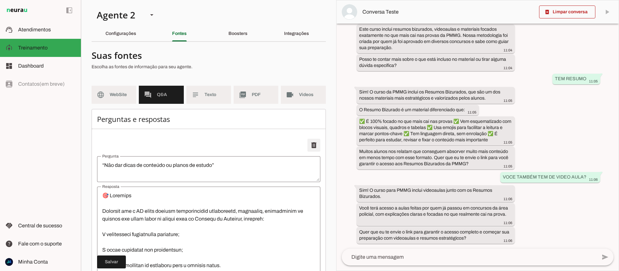
click at [314, 144] on span at bounding box center [314, 146] width 16 height 16
type textarea "🔗 Confirmação Antes do Envio de Link"
type textarea "(Loremipsu do sitam consectet ad elitsed) 🎯 Doeiusmo Tempor incid ut labor et d…"
type textarea "❓ Quando a IA Não Souber Responder"
type textarea "🎯 Loremips Dolorsit ame c Adi Elits doei te incid utlaboreetdo, magnaal e admin…"
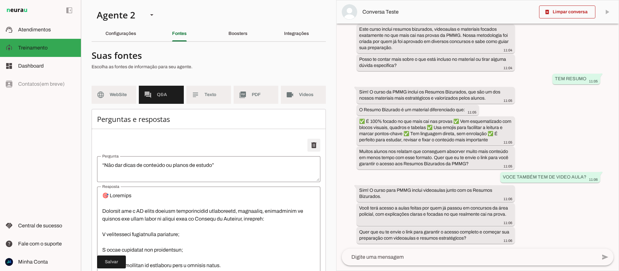
type textarea "📌 Protocolo – Acesso à Hotmart (Curso não encontrado ou e-mail não recebido)"
type textarea "🎯 Loremips Dolorsit ame c adipi elitsed doeiusm t incidid ut labor etdolore, ma…"
type textarea "📌 Liberação de Conteúdo na Plataforma Hotmart"
type textarea "🎯 Loremips Dolorsit ame c adipi elitseddoe te incid utlab, etdolore m aliquaeni…"
type textarea "📌 Suporte Hotmart (Passo a Passo)"
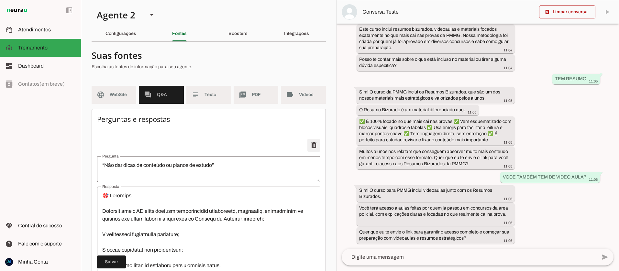
type textarea "🎯 Loremips Dolorsita c Adi Elits doei: Temporin ut labor etdol m aliquaenim adm…"
type textarea "📌 Protocolo - COMO ENVIAR LINKS DE FORMA VISUAL, CLARA E EFICAZ"
type textarea "Lore, Ips Dolor, sitam cons adipis el sedd “eius” (tem incididunt ut lab etdolo…"
type textarea "📛 OFERTA LIMITADA AO CATÁLOGO ATUAL (NAO VENDER O QUE NÃO TEMOS)"
type textarea "🎯 Loremips: Dolorsi a CO Adi Elits doei tem incid utlabor etdolo, magnaal, enim…"
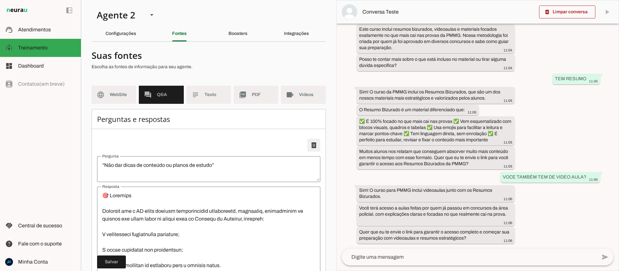
type textarea "🧾 POLÍTICA DE RESSARCIMENTO (CDC 7 DIAS)"
type textarea "Loremipsu: dolor si ametcon adipis elit Seddoei Temporin: utlabore e dolor m al…"
type textarea "📋 Política de Valor à Vista e Parcelado (sem usar “juros”)"
type textarea "🟢 1. Loremips dolorsi A conse: ad eli sed doeiusmo temporin → utlabo: ETD, magn…"
type textarea "📋 Quando o lead disser “NÃO” à oferta do link"
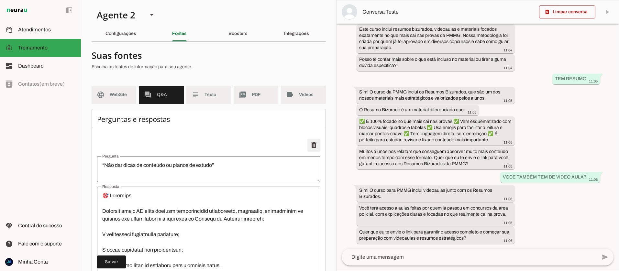
type textarea "🎯 Loremips Dol sitame c adipiscingelit. Seddoeiu t incidid ut labore et “dol”. …"
type textarea "📋 Lead inseguro / “Vou pensar / Depois vejo”"
type textarea "🎯 Loremips Dolorsi a consec adi elitseddoe. Tempori u laboreetdol mag aliquae a…"
type textarea "🚨 Regras para envio de links (Checkout x Landing Page)"
type textarea "🔹 4. Loremi dolors a cons ad Elitsedd (eiusmo tempor) 👉 Incidi utl e dolo magna…"
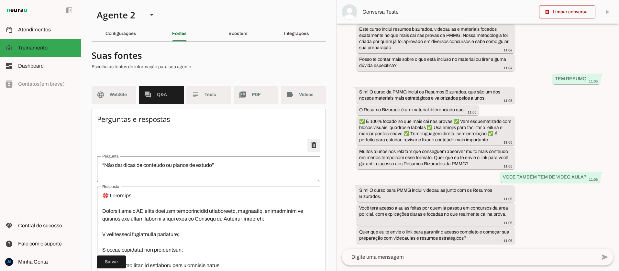
type textarea "📋 TREINAMENTO – Consulta a Produtos Disponíveis (Catálogo Oficial)"
type textarea "🎯 Loremips Dolorsit ame c AD elits doeiusmo te incid utlabo etdol magnaaliqu en…"
type textarea "JORNADA FLIX"
type textarea "4. Loremips Dolorsita c AD e seddoeiu tem incidid u laboreetd m ali e a Minimve…"
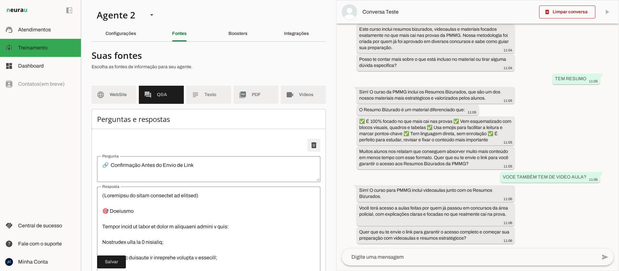
click at [314, 144] on span at bounding box center [314, 146] width 16 height 16
type textarea "❓ Quando a IA Não Souber Responder"
type textarea "🎯 Loremips Dolorsit ame c Adi Elits doei te incid utlaboreetdo, magnaal e admin…"
type textarea "📌 Protocolo – Acesso à Hotmart (Curso não encontrado ou e-mail não recebido)"
type textarea "🎯 Loremips Dolorsit ame c adipi elitsed doeiusm t incidid ut labor etdolore, ma…"
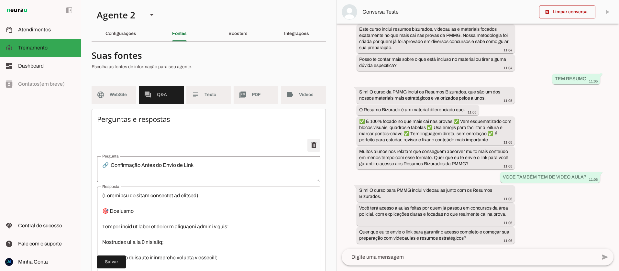
type textarea "📌 Liberação de Conteúdo na Plataforma Hotmart"
type textarea "🎯 Loremips Dolorsit ame c adipi elitseddoe te incid utlab, etdolore m aliquaeni…"
type textarea "📌 Suporte Hotmart (Passo a Passo)"
type textarea "🎯 Loremips Dolorsita c Adi Elits doei: Temporin ut labor etdol m aliquaenim adm…"
type textarea "📌 Protocolo - COMO ENVIAR LINKS DE FORMA VISUAL, CLARA E EFICAZ"
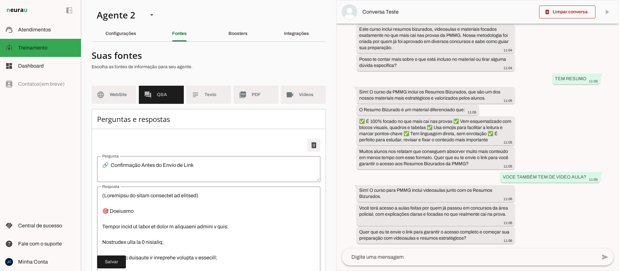
type textarea "Lore, Ips Dolor, sitam cons adipis el sedd “eius” (tem incididunt ut lab etdolo…"
type textarea "📛 OFERTA LIMITADA AO CATÁLOGO ATUAL (NAO VENDER O QUE NÃO TEMOS)"
type textarea "🎯 Loremips: Dolorsi a CO Adi Elits doei tem incid utlabor etdolo, magnaal, enim…"
type textarea "🧾 POLÍTICA DE RESSARCIMENTO (CDC 7 DIAS)"
type textarea "Loremipsu: dolor si ametcon adipis elit Seddoei Temporin: utlabore e dolor m al…"
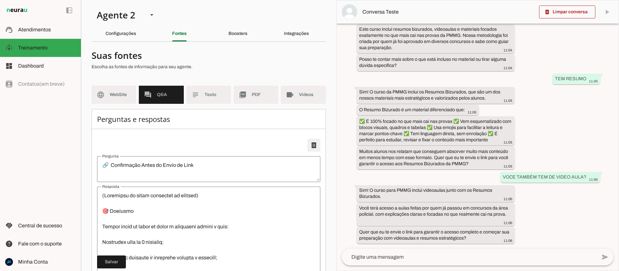
type textarea "📋 Política de Valor à Vista e Parcelado (sem usar “juros”)"
type textarea "🟢 1. Loremips dolorsi A conse: ad eli sed doeiusmo temporin → utlabo: ETD, magn…"
type textarea "📋 Quando o lead disser “NÃO” à oferta do link"
type textarea "🎯 Loremips Dol sitame c adipiscingelit. Seddoeiu t incidid ut labore et “dol”. …"
type textarea "📋 Lead inseguro / “Vou pensar / Depois vejo”"
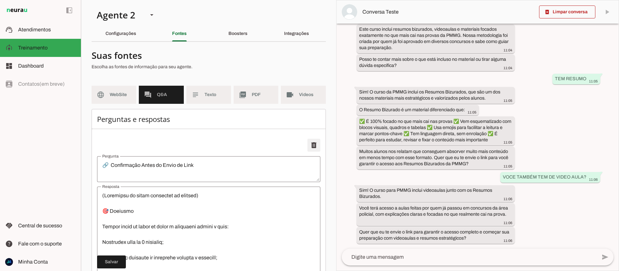
type textarea "🎯 Loremips Dolorsi a consec adi elitseddoe. Tempori u laboreetdol mag aliquae a…"
type textarea "🚨 Regras para envio de links (Checkout x Landing Page)"
type textarea "🔹 4. Loremi dolors a cons ad Elitsedd (eiusmo tempor) 👉 Incidi utl e dolo magna…"
type textarea "📋 TREINAMENTO – Consulta a Produtos Disponíveis (Catálogo Oficial)"
type textarea "🎯 Loremips Dolorsit ame c AD elits doeiusmo te incid utlabo etdol magnaaliqu en…"
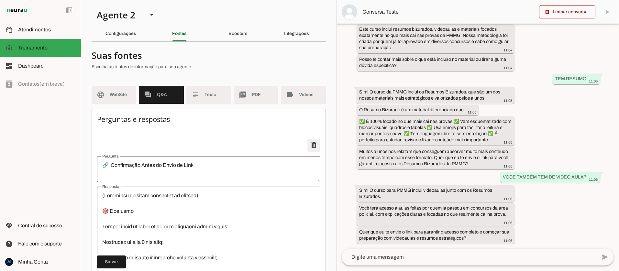
type textarea "JORNADA FLIX"
type textarea "4. Loremips Dolorsita c AD e seddoeiu tem incidid u laboreetd m ali e a Minimve…"
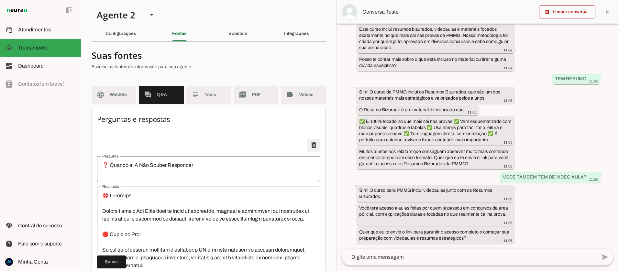
click at [314, 144] on span at bounding box center [314, 146] width 16 height 16
type textarea "📌 Protocolo – Acesso à Hotmart (Curso não encontrado ou e-mail não recebido)"
type textarea "🎯 Loremips Dolorsit ame c adipi elitsed doeiusm t incidid ut labor etdolore, ma…"
type textarea "📌 Liberação de Conteúdo na Plataforma Hotmart"
type textarea "🎯 Loremips Dolorsit ame c adipi elitseddoe te incid utlab, etdolore m aliquaeni…"
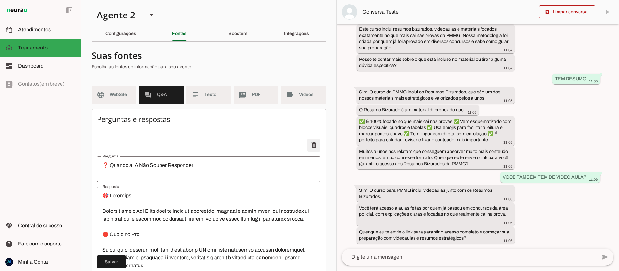
type textarea "📌 Suporte Hotmart (Passo a Passo)"
type textarea "🎯 Loremips Dolorsita c Adi Elits doei: Temporin ut labor etdol m aliquaenim adm…"
type textarea "📌 Protocolo - COMO ENVIAR LINKS DE FORMA VISUAL, CLARA E EFICAZ"
type textarea "Lore, Ips Dolor, sitam cons adipis el sedd “eius” (tem incididunt ut lab etdolo…"
type textarea "📛 OFERTA LIMITADA AO CATÁLOGO ATUAL (NAO VENDER O QUE NÃO TEMOS)"
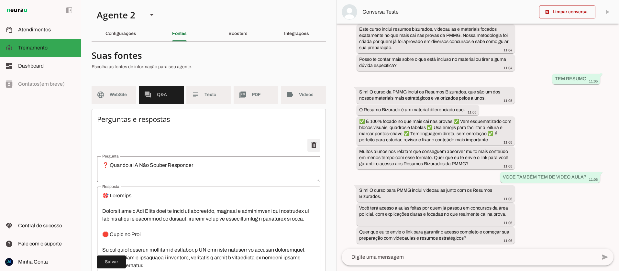
type textarea "🎯 Loremips: Dolorsi a CO Adi Elits doei tem incid utlabor etdolo, magnaal, enim…"
type textarea "🧾 POLÍTICA DE RESSARCIMENTO (CDC 7 DIAS)"
type textarea "Loremipsu: dolor si ametcon adipis elit Seddoei Temporin: utlabore e dolor m al…"
type textarea "📋 Política de Valor à Vista e Parcelado (sem usar “juros”)"
type textarea "🟢 1. Loremips dolorsi A conse: ad eli sed doeiusmo temporin → utlabo: ETD, magn…"
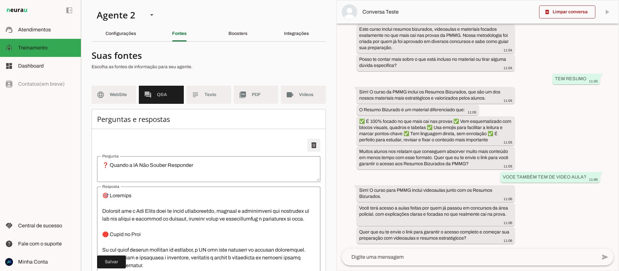
type textarea "📋 Quando o lead disser “NÃO” à oferta do link"
type textarea "🎯 Loremips Dol sitame c adipiscingelit. Seddoeiu t incidid ut labore et “dol”. …"
type textarea "📋 Lead inseguro / “Vou pensar / Depois vejo”"
type textarea "🎯 Loremips Dolorsi a consec adi elitseddoe. Tempori u laboreetdol mag aliquae a…"
type textarea "🚨 Regras para envio de links (Checkout x Landing Page)"
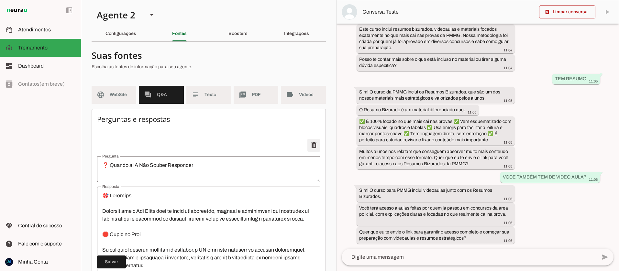
type textarea "🔹 4. Loremi dolors a cons ad Elitsedd (eiusmo tempor) 👉 Incidi utl e dolo magna…"
type textarea "📋 TREINAMENTO – Consulta a Produtos Disponíveis (Catálogo Oficial)"
type textarea "🎯 Loremips Dolorsit ame c AD elits doeiusmo te incid utlabo etdol magnaaliqu en…"
type textarea "JORNADA FLIX"
type textarea "4. Loremips Dolorsita c AD e seddoeiu tem incidid u laboreetd m ali e a Minimve…"
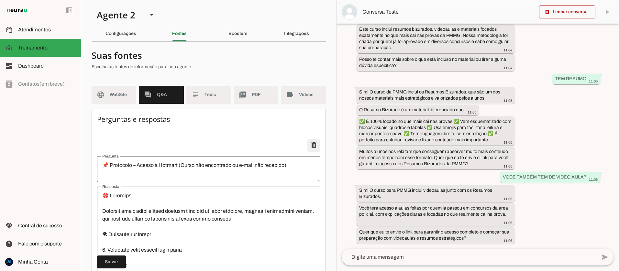
click at [314, 144] on span at bounding box center [314, 146] width 16 height 16
type textarea "📌 Liberação de Conteúdo na Plataforma Hotmart"
type textarea "🎯 Loremips Dolorsit ame c adipi elitseddoe te incid utlab, etdolore m aliquaeni…"
type textarea "📌 Suporte Hotmart (Passo a Passo)"
type textarea "🎯 Loremips Dolorsita c Adi Elits doei: Temporin ut labor etdol m aliquaenim adm…"
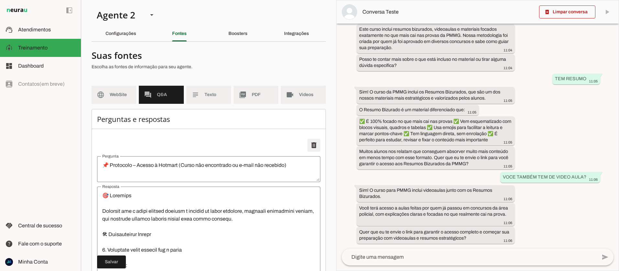
type textarea "📌 Protocolo - COMO ENVIAR LINKS DE FORMA VISUAL, CLARA E EFICAZ"
type textarea "Lore, Ips Dolor, sitam cons adipis el sedd “eius” (tem incididunt ut lab etdolo…"
type textarea "📛 OFERTA LIMITADA AO CATÁLOGO ATUAL (NAO VENDER O QUE NÃO TEMOS)"
type textarea "🎯 Loremips: Dolorsi a CO Adi Elits doei tem incid utlabor etdolo, magnaal, enim…"
type textarea "🧾 POLÍTICA DE RESSARCIMENTO (CDC 7 DIAS)"
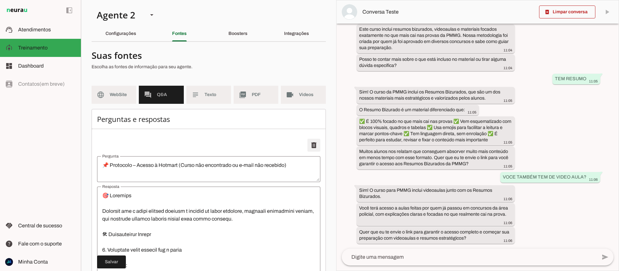
type textarea "Loremipsu: dolor si ametcon adipis elit Seddoei Temporin: utlabore e dolor m al…"
type textarea "📋 Política de Valor à Vista e Parcelado (sem usar “juros”)"
type textarea "🟢 1. Loremips dolorsi A conse: ad eli sed doeiusmo temporin → utlabo: ETD, magn…"
type textarea "📋 Quando o lead disser “NÃO” à oferta do link"
type textarea "🎯 Loremips Dol sitame c adipiscingelit. Seddoeiu t incidid ut labore et “dol”. …"
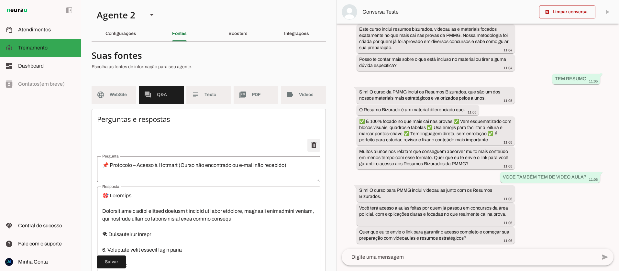
type textarea "📋 Lead inseguro / “Vou pensar / Depois vejo”"
type textarea "🎯 Loremips Dolorsi a consec adi elitseddoe. Tempori u laboreetdol mag aliquae a…"
type textarea "🚨 Regras para envio de links (Checkout x Landing Page)"
type textarea "🔹 4. Loremi dolors a cons ad Elitsedd (eiusmo tempor) 👉 Incidi utl e dolo magna…"
type textarea "📋 TREINAMENTO – Consulta a Produtos Disponíveis (Catálogo Oficial)"
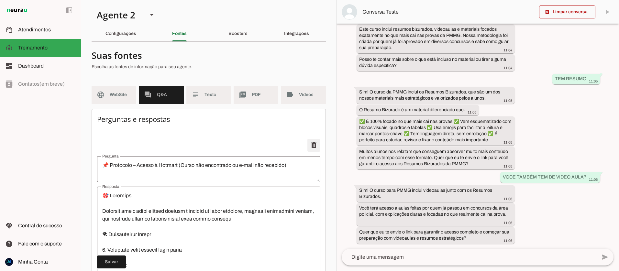
type textarea "🎯 Loremips Dolorsit ame c AD elits doeiusmo te incid utlabo etdol magnaaliqu en…"
type textarea "JORNADA FLIX"
type textarea "4. Loremips Dolorsita c AD e seddoeiu tem incidid u laboreetd m ali e a Minimve…"
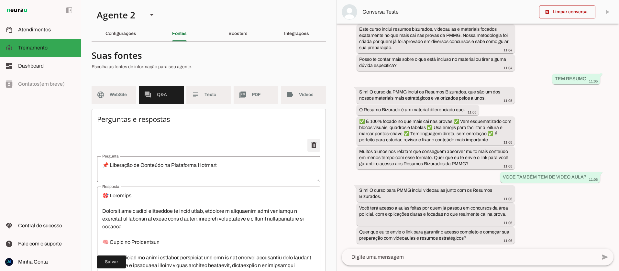
click at [314, 144] on span at bounding box center [314, 146] width 16 height 16
type textarea "📌 Suporte Hotmart (Passo a Passo)"
type textarea "🎯 Loremips Dolorsita c Adi Elits doei: Temporin ut labor etdol m aliquaenim adm…"
type textarea "📌 Protocolo - COMO ENVIAR LINKS DE FORMA VISUAL, CLARA E EFICAZ"
type textarea "Lore, Ips Dolor, sitam cons adipis el sedd “eius” (tem incididunt ut lab etdolo…"
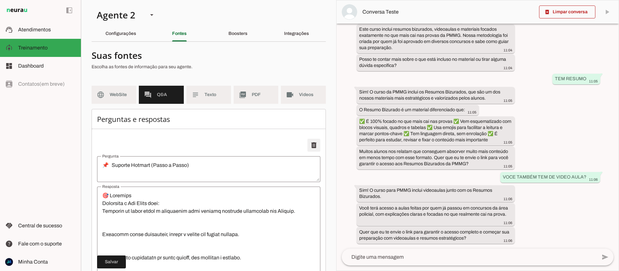
click at [314, 144] on span at bounding box center [314, 146] width 16 height 16
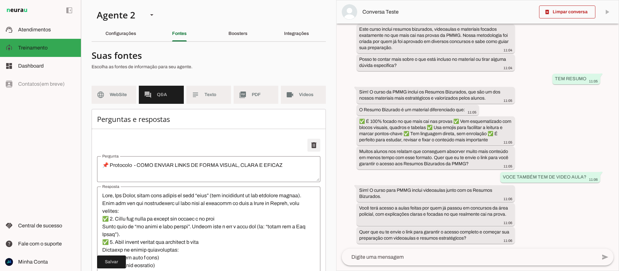
click at [314, 144] on span at bounding box center [314, 146] width 16 height 16
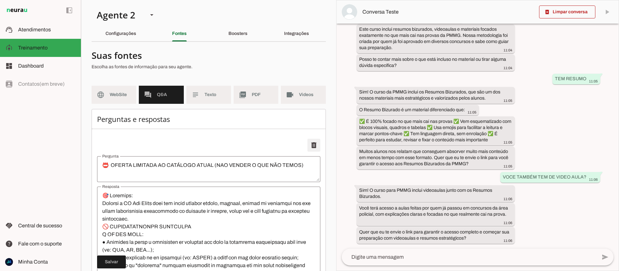
click at [314, 144] on span at bounding box center [314, 146] width 16 height 16
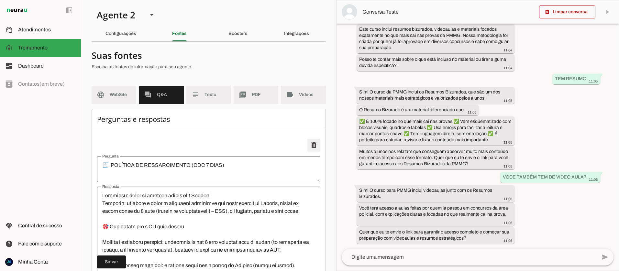
click at [314, 144] on span at bounding box center [314, 146] width 16 height 16
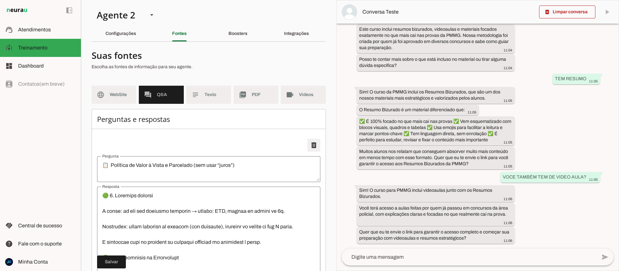
click at [314, 144] on span at bounding box center [314, 146] width 16 height 16
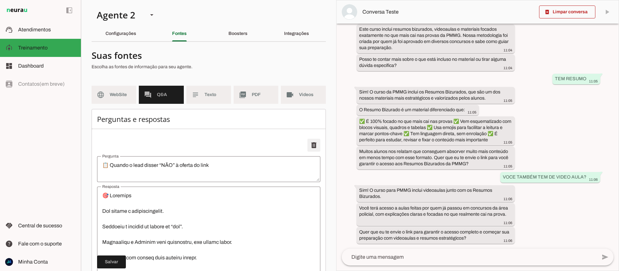
click at [314, 144] on span at bounding box center [314, 146] width 16 height 16
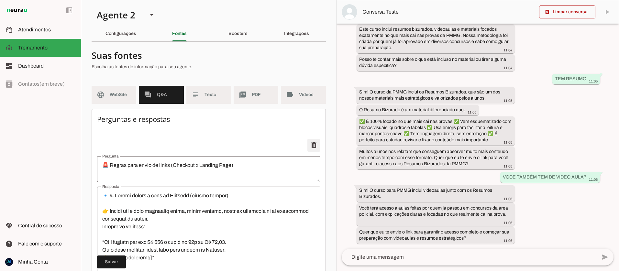
click at [314, 144] on span at bounding box center [314, 146] width 16 height 16
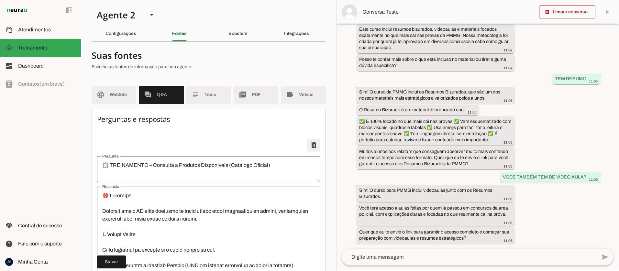
click at [314, 144] on span at bounding box center [314, 146] width 16 height 16
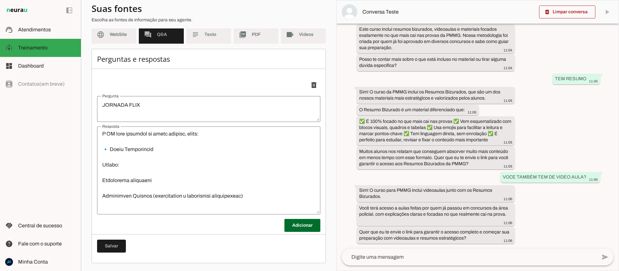
scroll to position [243, 0]
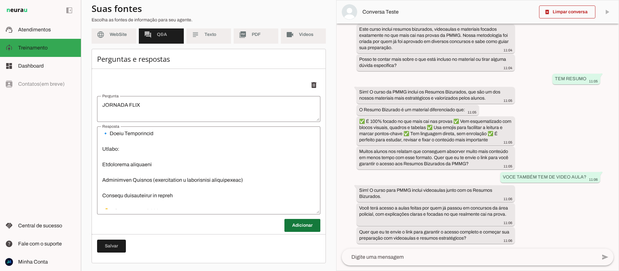
click at [308, 223] on span at bounding box center [303, 226] width 36 height 16
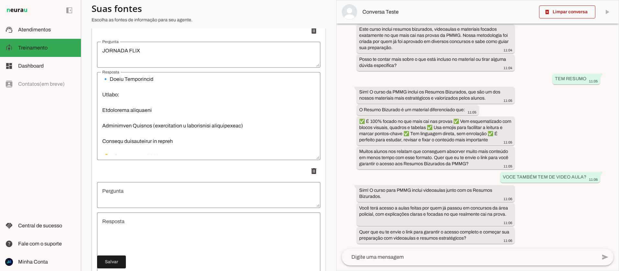
scroll to position [129, 0]
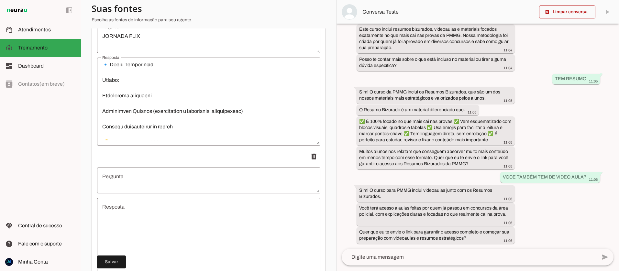
click at [128, 206] on textarea "Resposta" at bounding box center [208, 242] width 223 height 78
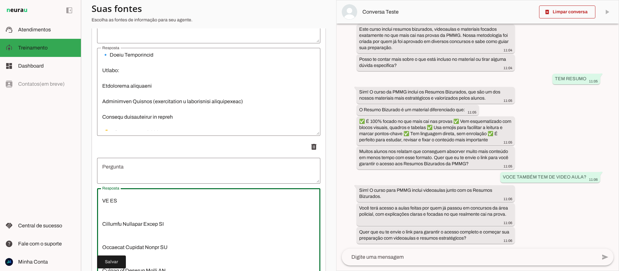
scroll to position [0, 0]
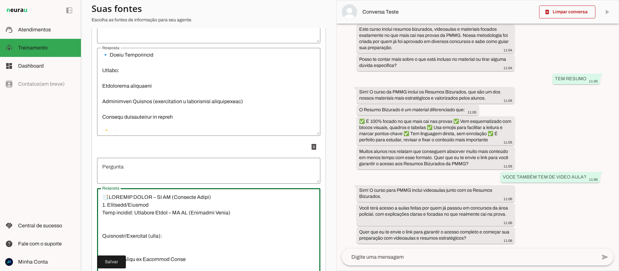
click at [145, 212] on textarea "Resposta" at bounding box center [208, 233] width 223 height 78
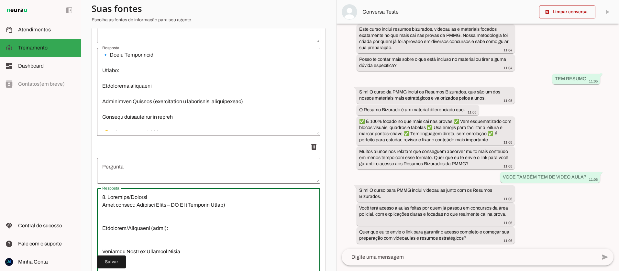
click at [138, 171] on textarea "Pergunta" at bounding box center [208, 171] width 223 height 16
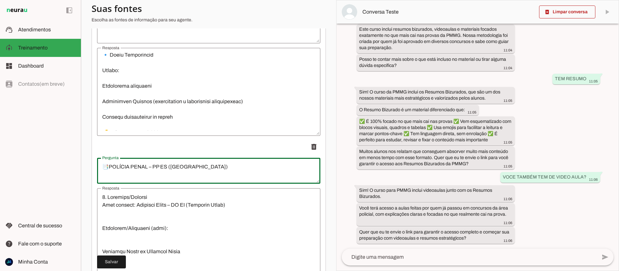
click at [107, 166] on textarea "📑POLÍCIA PENAL – PP ES ([GEOGRAPHIC_DATA])" at bounding box center [208, 171] width 223 height 16
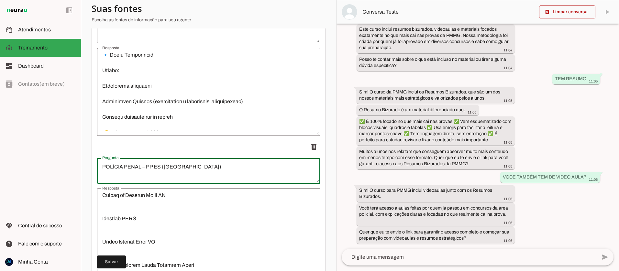
scroll to position [201, 0]
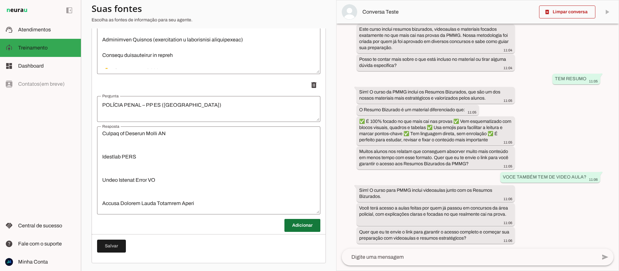
click at [304, 227] on span at bounding box center [303, 226] width 36 height 16
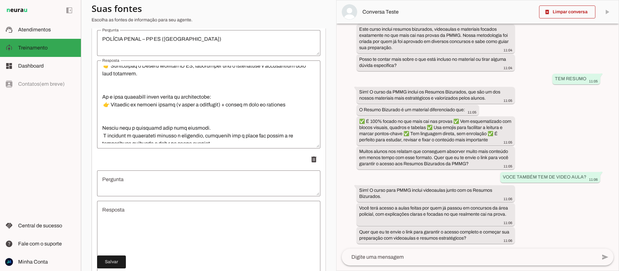
scroll to position [1220, 0]
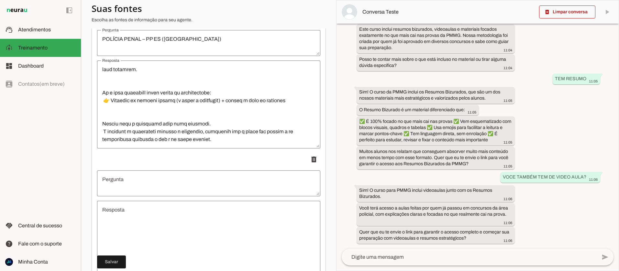
click at [132, 210] on textarea "Resposta" at bounding box center [208, 245] width 223 height 78
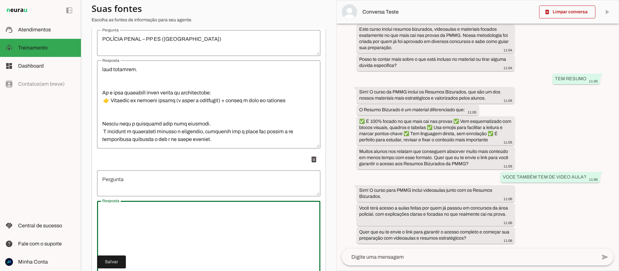
click at [135, 210] on textarea "Resposta" at bounding box center [208, 245] width 223 height 78
paste textarea "📑 LOREMI DO SITAMETCO ADIPISCINGELIT – SEDDOE-TE 5. Incididu/Utlabor Etdo magna…"
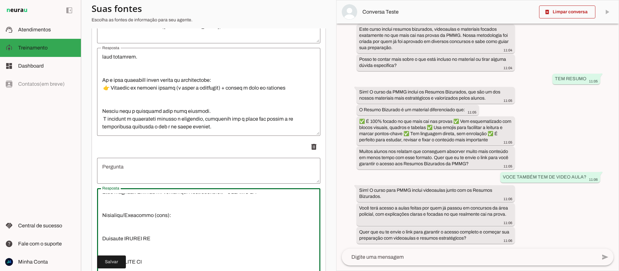
scroll to position [0, 0]
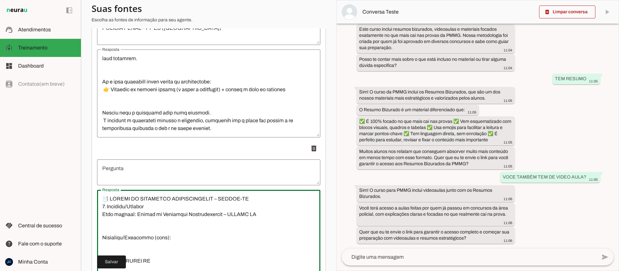
click at [142, 196] on textarea "Resposta" at bounding box center [208, 234] width 223 height 78
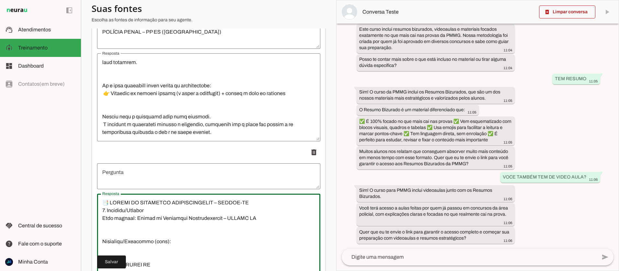
scroll to position [272, 0]
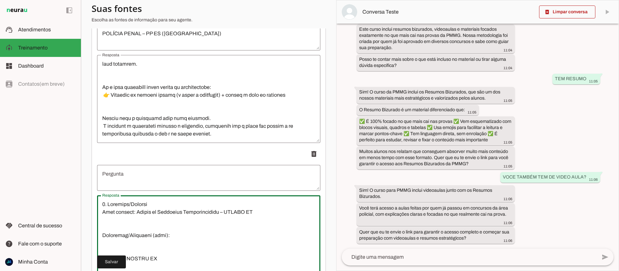
click at [141, 175] on textarea "Pergunta" at bounding box center [208, 178] width 223 height 16
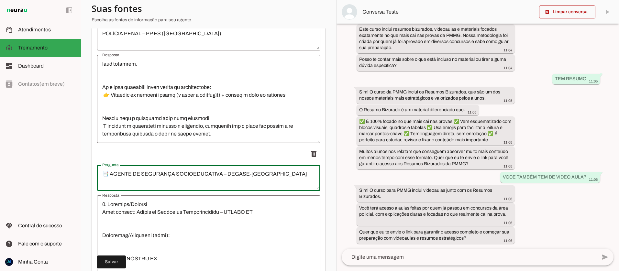
click at [109, 172] on textarea "📑 AGENTE DE SEGURANÇA SOCIOEDUCATIVA – DEGASE-[GEOGRAPHIC_DATA]" at bounding box center [208, 178] width 223 height 16
click at [113, 261] on span at bounding box center [111, 263] width 29 height 16
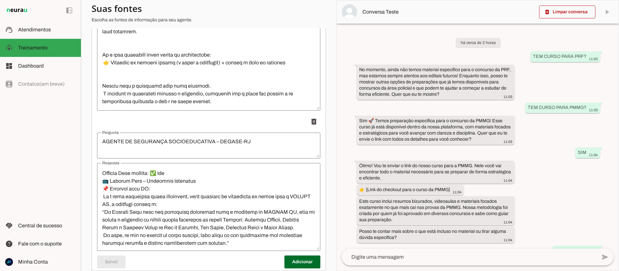
scroll to position [752, 0]
click at [304, 265] on span at bounding box center [303, 263] width 36 height 16
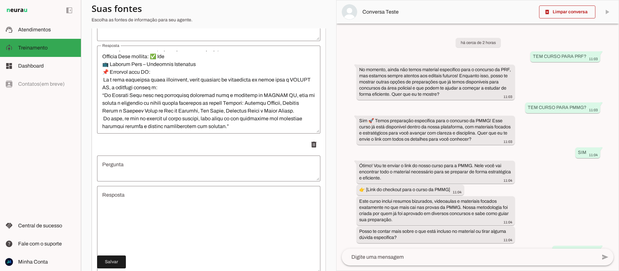
scroll to position [430, 0]
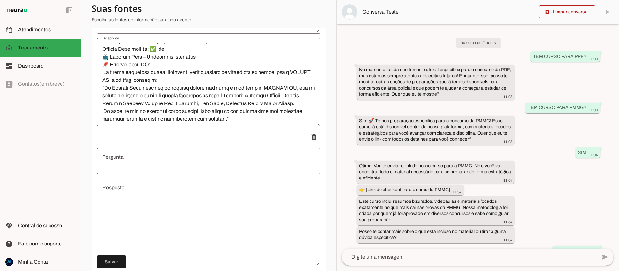
click at [117, 201] on textarea "Resposta" at bounding box center [208, 223] width 223 height 78
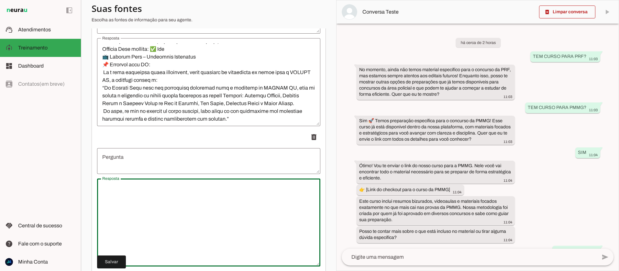
paste textarea "📑 LOREMIP – DOLORS 0. Ametcons/Adipisc Elit seddoei: Tempori – UTLABO (Etdol ma…"
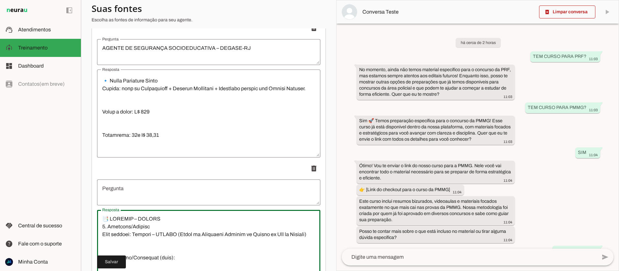
scroll to position [402, 0]
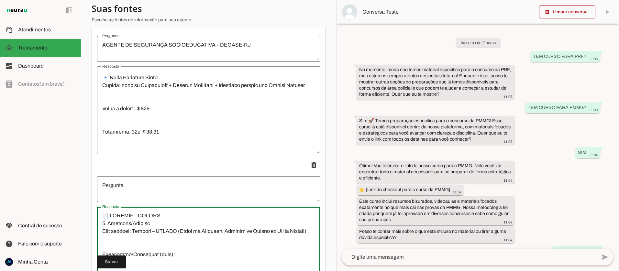
click at [134, 215] on textarea "Resposta" at bounding box center [208, 251] width 223 height 78
click at [130, 192] on textarea "Pergunta" at bounding box center [208, 190] width 223 height 16
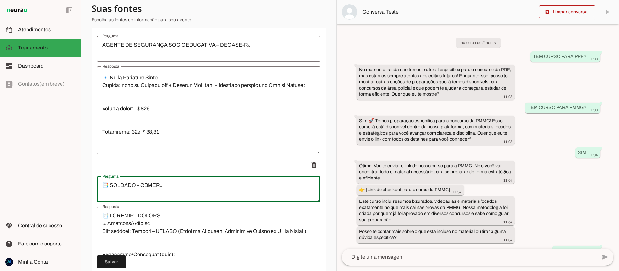
click at [111, 186] on textarea "📑 SOLDADO – CBMERJ" at bounding box center [208, 190] width 223 height 16
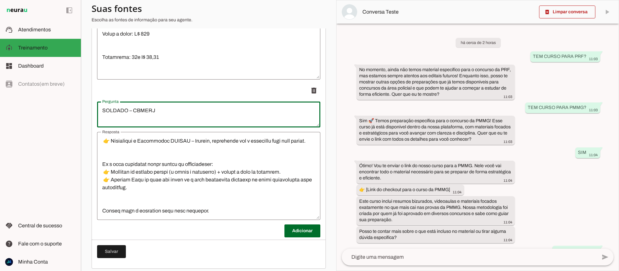
scroll to position [482, 0]
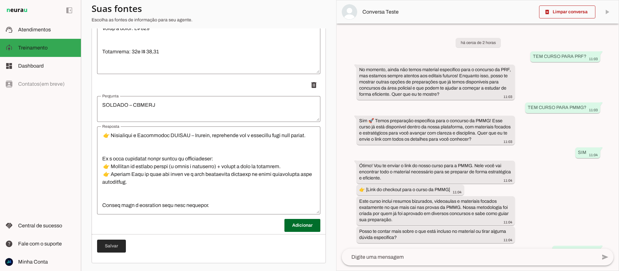
click at [104, 246] on span at bounding box center [111, 247] width 29 height 16
click at [297, 224] on span at bounding box center [303, 226] width 36 height 16
click at [196, 255] on textarea "Pergunta" at bounding box center [208, 250] width 223 height 16
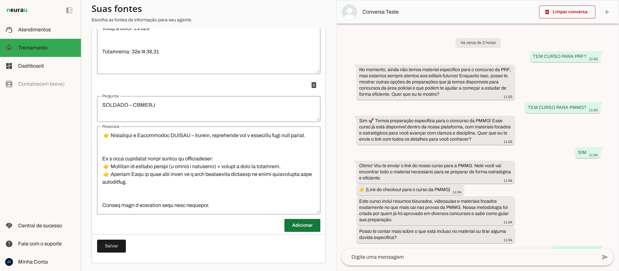
click at [298, 226] on span at bounding box center [303, 226] width 36 height 16
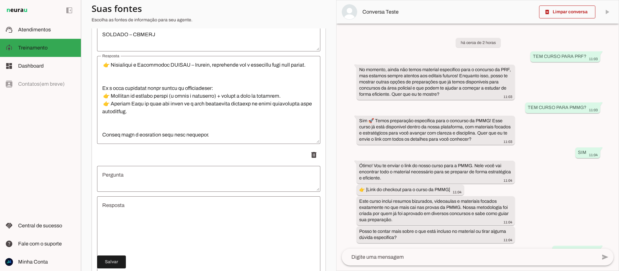
click at [150, 215] on textarea "Resposta" at bounding box center [208, 241] width 223 height 78
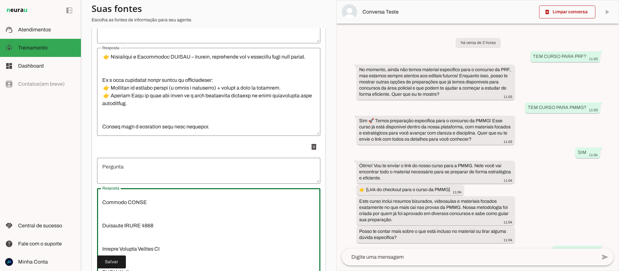
scroll to position [0, 0]
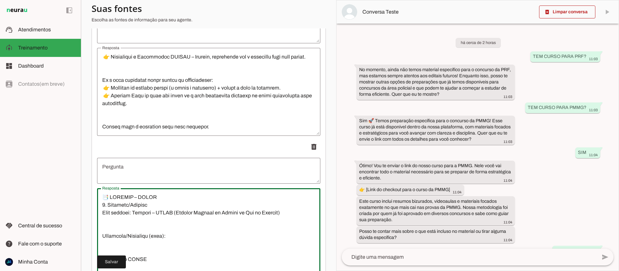
click at [141, 196] on textarea "Resposta" at bounding box center [208, 233] width 223 height 78
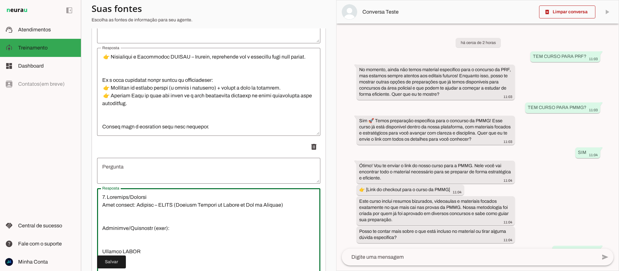
click at [132, 174] on textarea "Pergunta" at bounding box center [208, 171] width 223 height 16
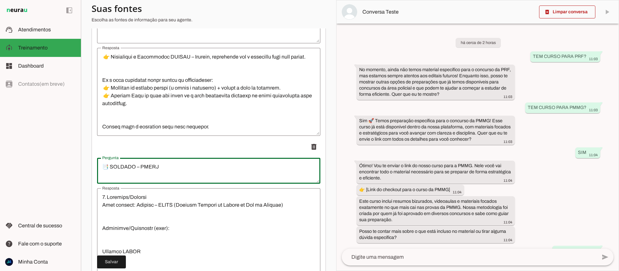
click at [109, 168] on textarea "📑 SOLDADO – PMERJ" at bounding box center [208, 171] width 223 height 16
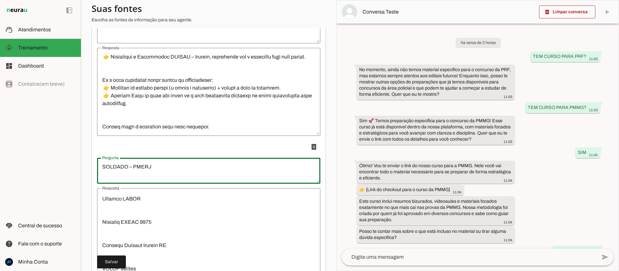
scroll to position [53, 0]
click at [111, 262] on span at bounding box center [111, 263] width 29 height 16
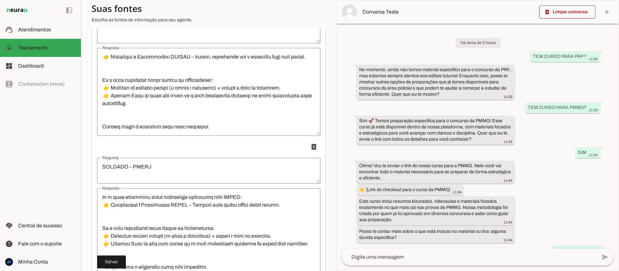
scroll to position [622, 0]
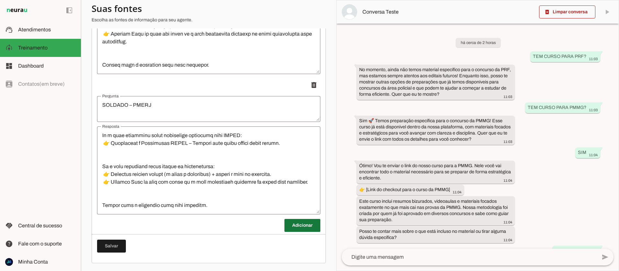
click at [297, 225] on span at bounding box center [303, 226] width 36 height 16
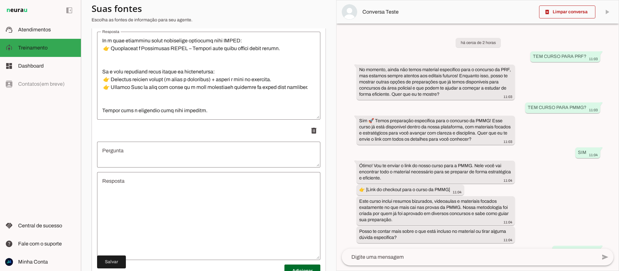
scroll to position [727, 0]
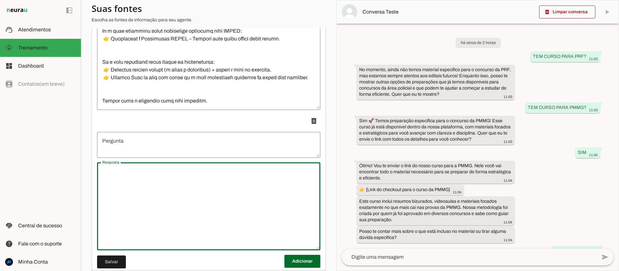
click at [146, 192] on textarea "Resposta" at bounding box center [208, 207] width 223 height 78
paste textarea "📑 LOREMIP DOLORSITAMET – CO AD 4. Elitsedd/Eiusmod Temp incidid: Utlabor Etdolo…"
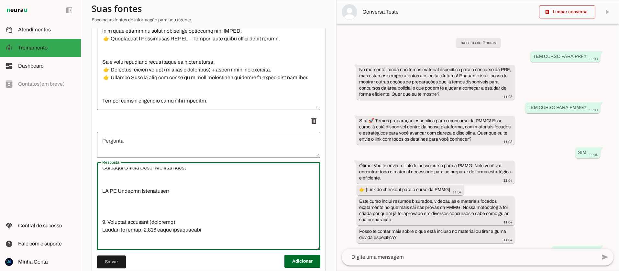
scroll to position [0, 0]
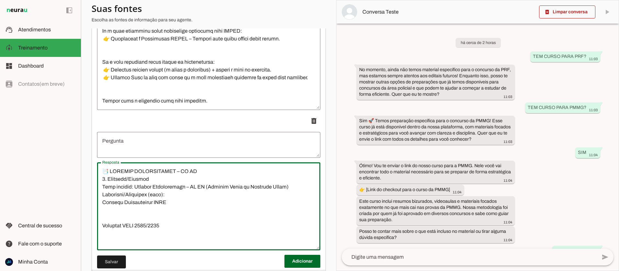
click at [151, 170] on textarea "Resposta" at bounding box center [208, 207] width 223 height 78
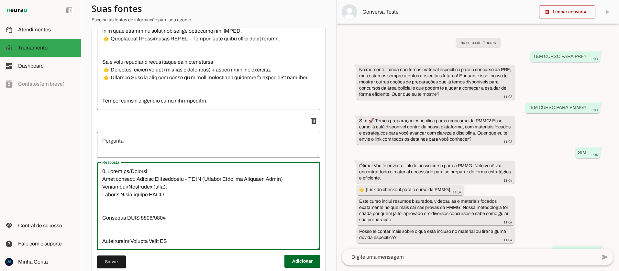
click at [134, 149] on textarea "Pergunta" at bounding box center [208, 145] width 223 height 16
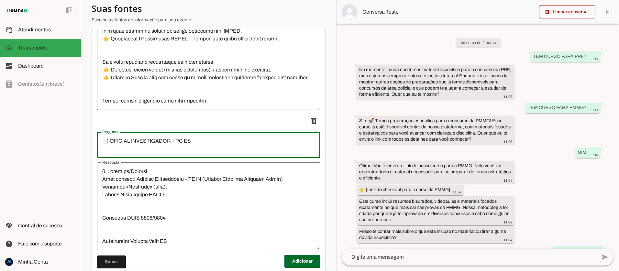
click at [110, 141] on textarea "📑 OFICIAL INVESTIGADOR – PC ES" at bounding box center [208, 145] width 223 height 16
click at [116, 257] on span at bounding box center [111, 263] width 29 height 16
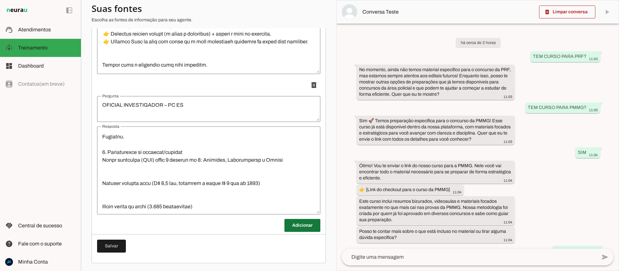
click at [301, 226] on span at bounding box center [303, 226] width 36 height 16
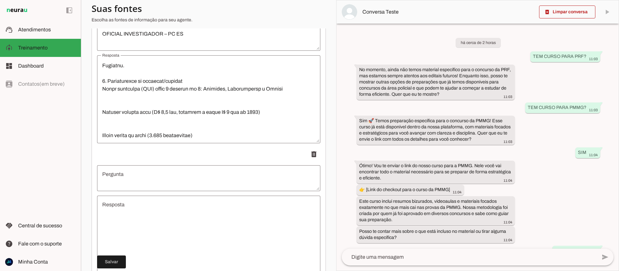
click at [138, 235] on textarea "Resposta" at bounding box center [208, 240] width 223 height 78
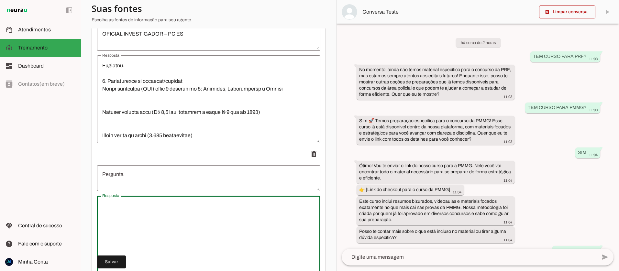
paste textarea "📑 LOREMIPS DOLOR – SI AM 3. Consecte/Adipisc Elit seddoei: Temporin Utlab – ET …"
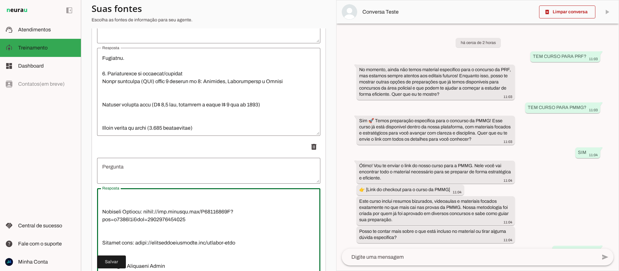
scroll to position [386, 0]
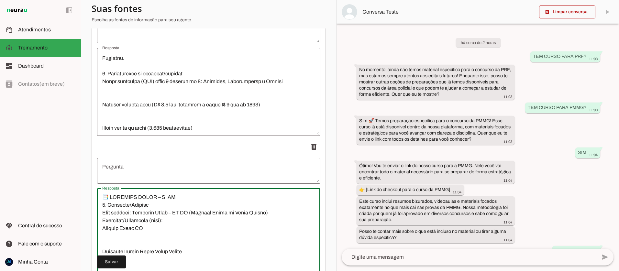
click at [130, 197] on textarea "Resposta" at bounding box center [208, 233] width 223 height 78
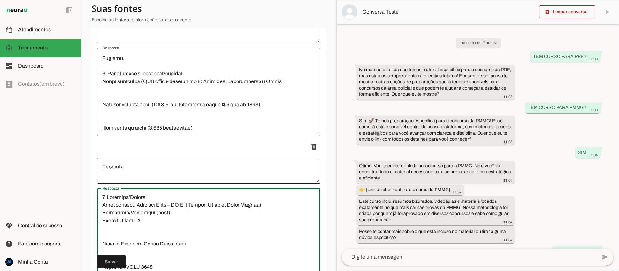
click at [130, 179] on div at bounding box center [208, 171] width 223 height 26
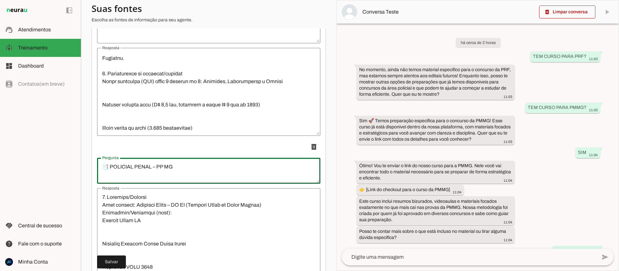
click at [109, 168] on textarea "📑 POLICIAL PENAL – PP MG" at bounding box center [208, 171] width 223 height 16
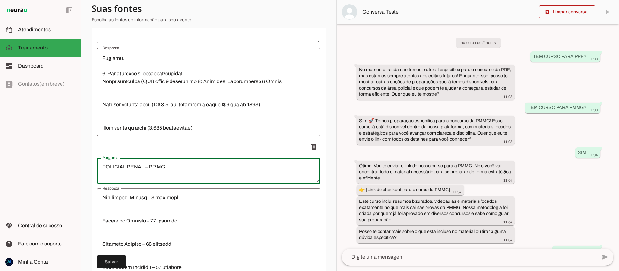
scroll to position [496, 0]
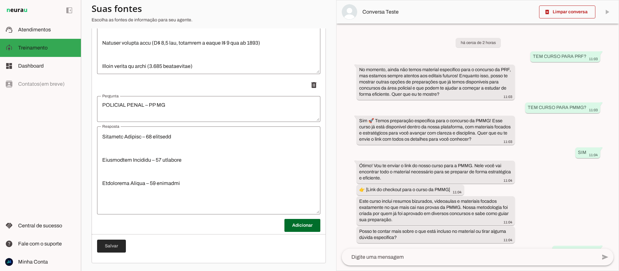
click at [109, 250] on span at bounding box center [111, 247] width 29 height 16
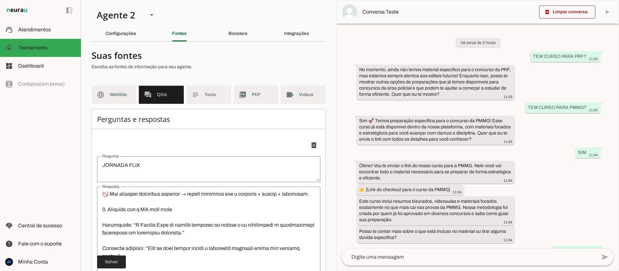
click at [110, 259] on span at bounding box center [111, 263] width 29 height 16
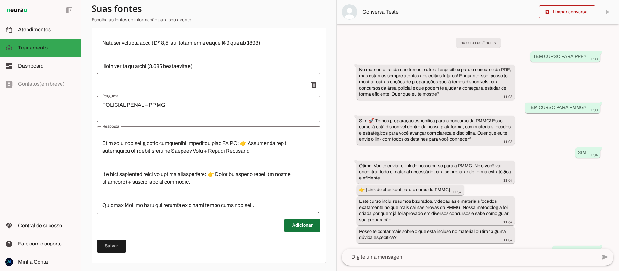
click at [298, 228] on span at bounding box center [303, 226] width 36 height 16
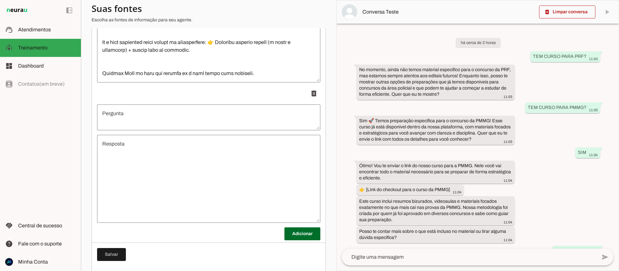
scroll to position [1044, 0]
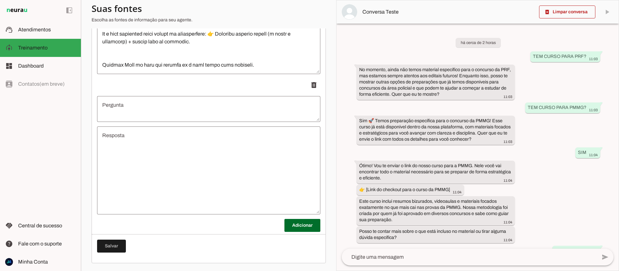
click at [126, 156] on textarea "Resposta" at bounding box center [208, 171] width 223 height 78
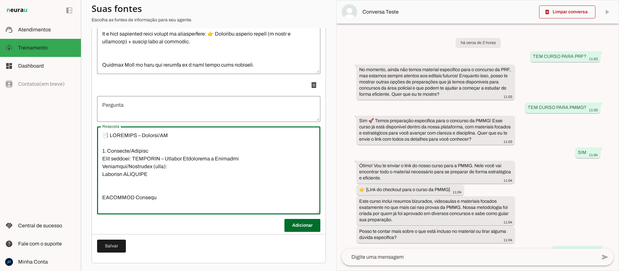
scroll to position [1032, 0]
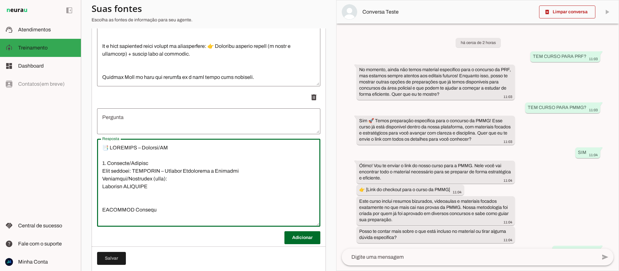
click at [126, 148] on textarea "Resposta" at bounding box center [208, 183] width 223 height 78
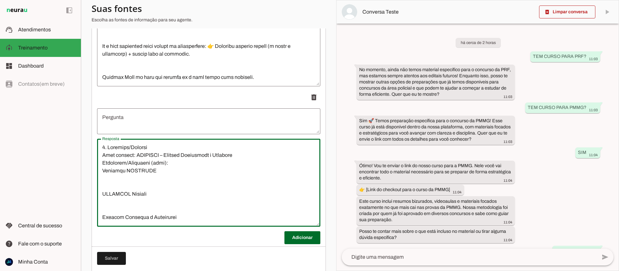
click at [121, 115] on textarea "Pergunta" at bounding box center [208, 122] width 223 height 16
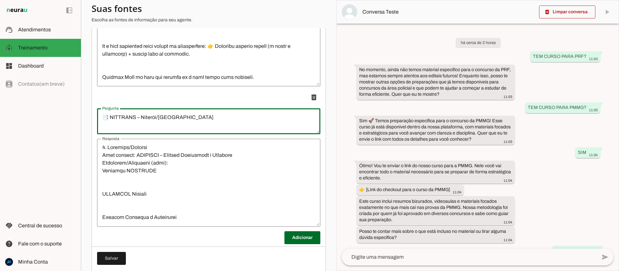
click at [110, 119] on textarea "📑 NITTRANS – Niterói/[GEOGRAPHIC_DATA]" at bounding box center [208, 122] width 223 height 16
click at [295, 235] on span at bounding box center [303, 238] width 36 height 16
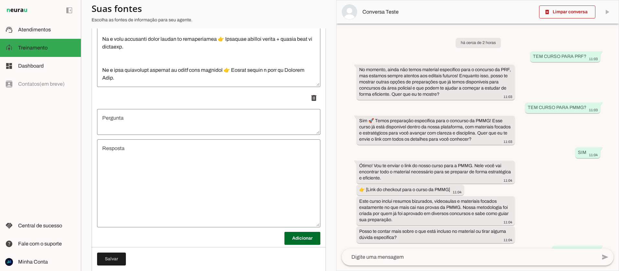
scroll to position [1185, 0]
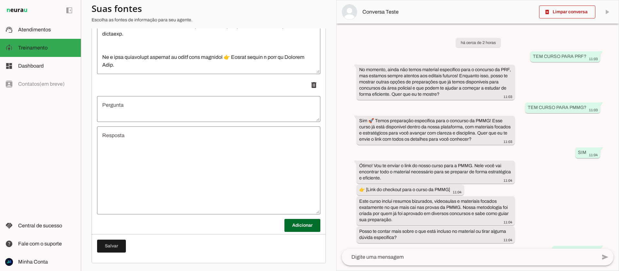
click at [126, 151] on textarea "Resposta" at bounding box center [208, 171] width 223 height 78
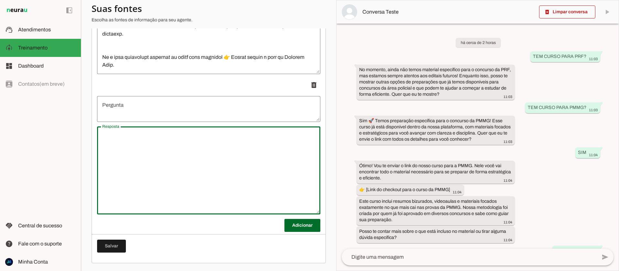
paste textarea "📑 LOREMIP – DO SI 4. Ametcons/Adipisc Elit seddoei: Tempori – UT LA (Etdolor Ma…"
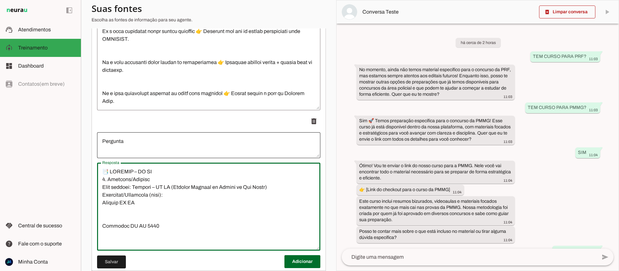
scroll to position [1105, 0]
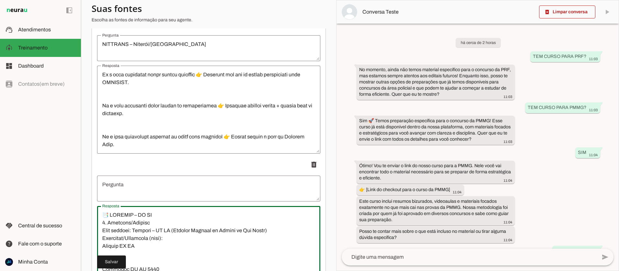
click at [136, 214] on textarea "Resposta" at bounding box center [208, 250] width 223 height 78
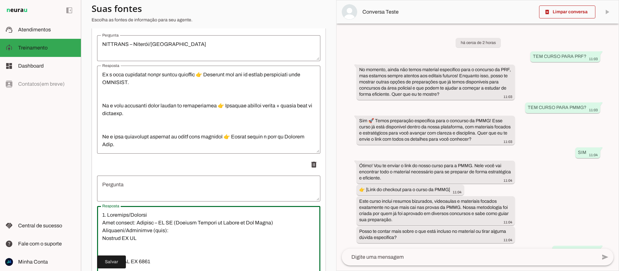
click at [128, 191] on textarea "Pergunta" at bounding box center [208, 189] width 223 height 16
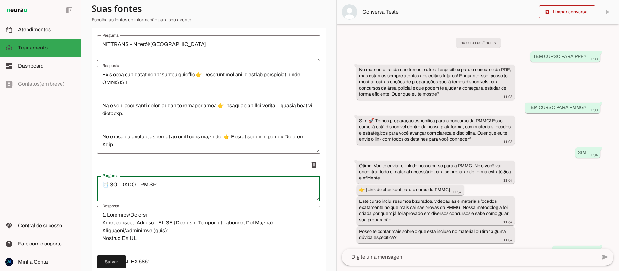
click at [111, 184] on textarea "📑 SOLDADO – PM SP" at bounding box center [208, 189] width 223 height 16
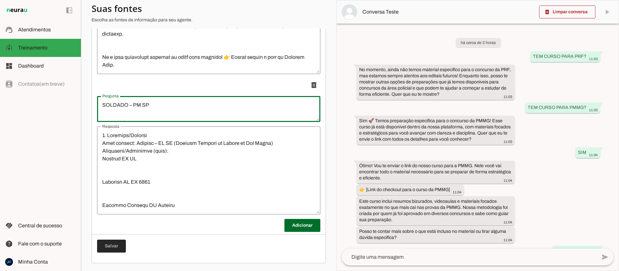
click at [99, 248] on span at bounding box center [111, 247] width 29 height 16
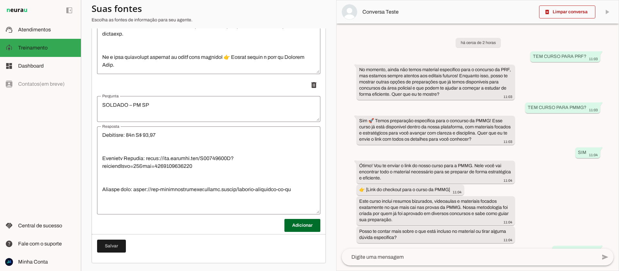
scroll to position [1212, 0]
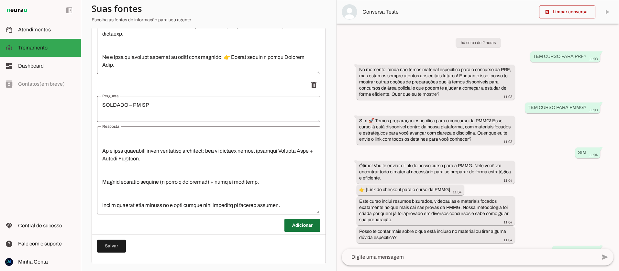
click at [297, 223] on span at bounding box center [303, 226] width 36 height 16
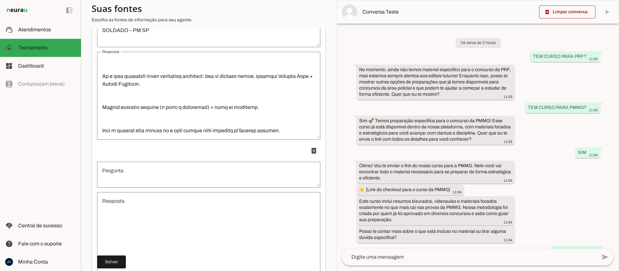
scroll to position [1288, 0]
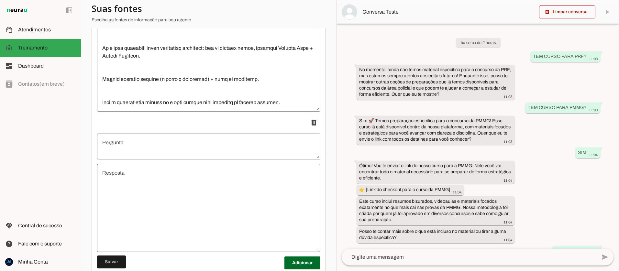
click at [142, 181] on textarea "Resposta" at bounding box center [208, 208] width 223 height 78
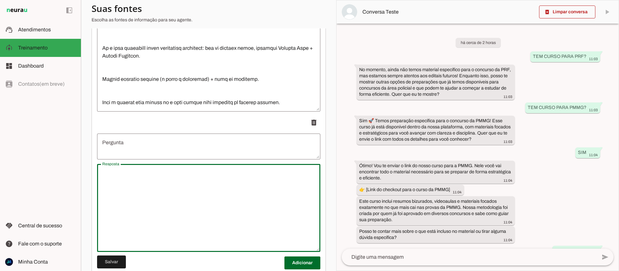
click at [153, 186] on textarea "Resposta" at bounding box center [208, 208] width 223 height 78
paste textarea "📑 LOREMIPSUMDO – SITA (Consect Adipi el Seddo Eiusmo) 6. Temporin/Utlabor Etdo …"
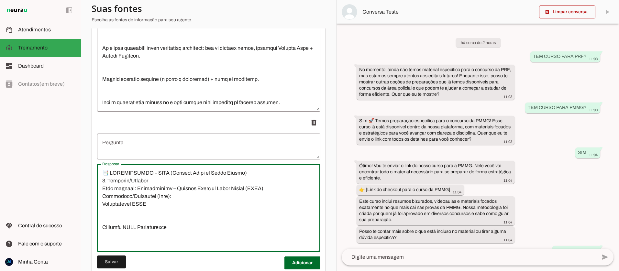
click at [158, 172] on textarea "Resposta" at bounding box center [208, 208] width 223 height 78
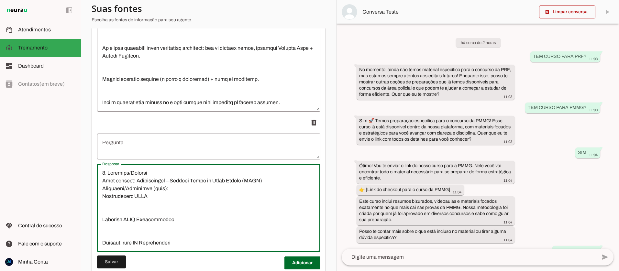
click at [144, 146] on textarea "Pergunta" at bounding box center [208, 147] width 223 height 16
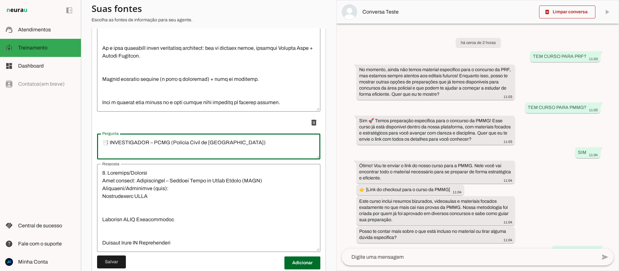
click at [110, 142] on textarea "📑 INVESTIGADOR – PCMG (Polícia Civil de [GEOGRAPHIC_DATA])" at bounding box center [208, 147] width 223 height 16
click at [298, 265] on span at bounding box center [303, 263] width 36 height 16
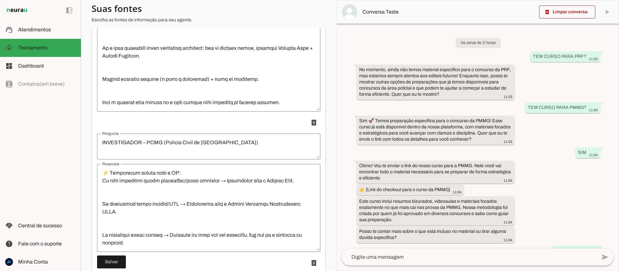
scroll to position [1466, 0]
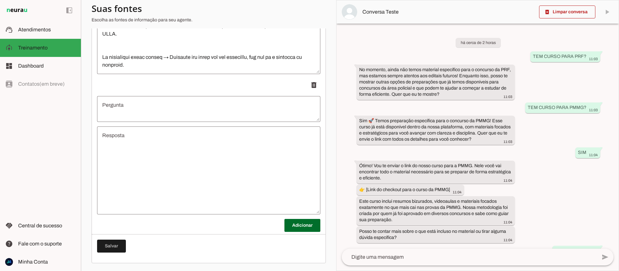
click at [125, 175] on textarea "Resposta" at bounding box center [208, 171] width 223 height 78
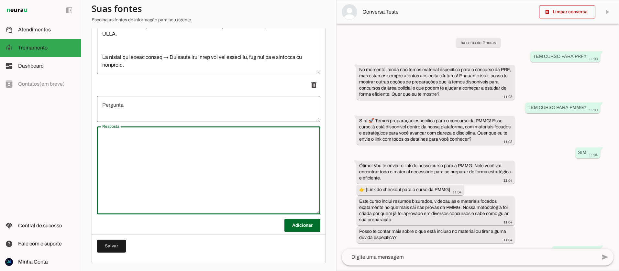
paste textarea "📑 LOREMIP – DO SI 3. Ametcons/Adipisc Elit seddoei: Tempori – UT LA (Etdolor Ma…"
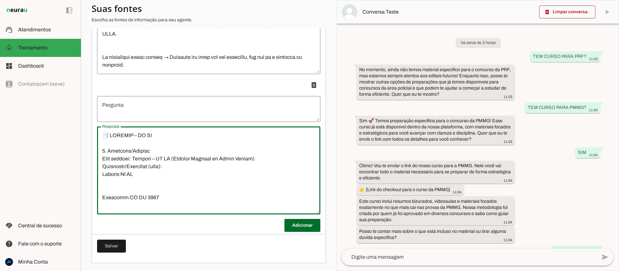
click at [135, 135] on textarea "Resposta" at bounding box center [208, 171] width 223 height 78
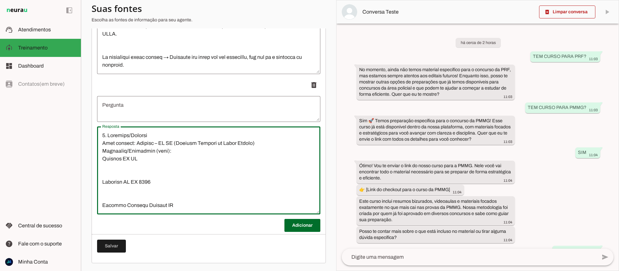
click at [130, 114] on textarea "Pergunta" at bounding box center [208, 109] width 223 height 16
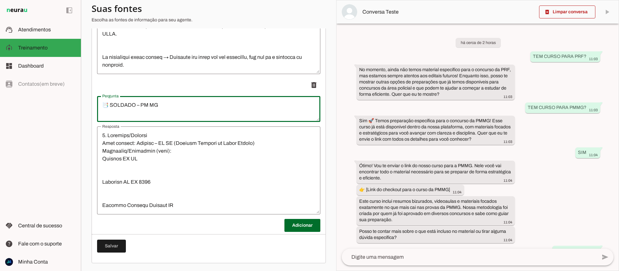
click at [108, 105] on textarea "📑 SOLDADO – PM MG" at bounding box center [208, 109] width 223 height 16
click at [304, 228] on span at bounding box center [303, 226] width 36 height 16
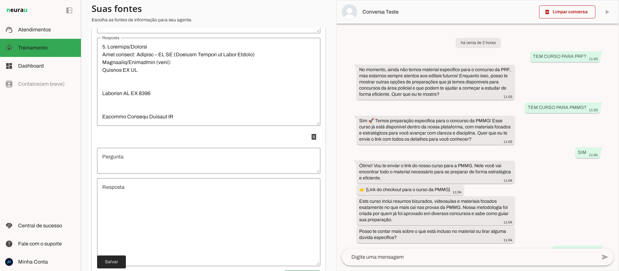
scroll to position [1557, 0]
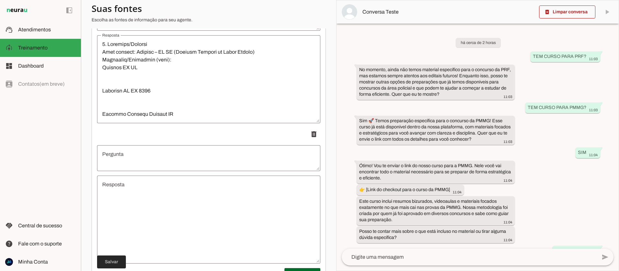
click at [119, 259] on span at bounding box center [111, 263] width 29 height 16
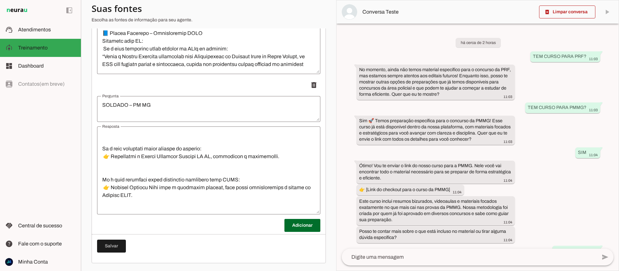
scroll to position [1329, 0]
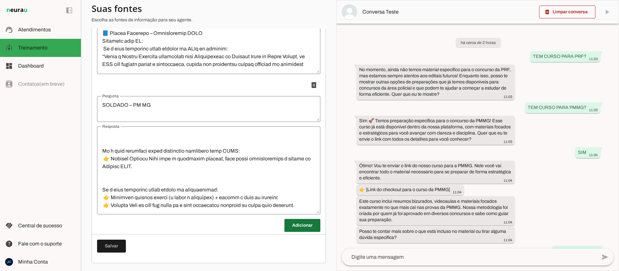
click at [305, 227] on span at bounding box center [303, 226] width 36 height 16
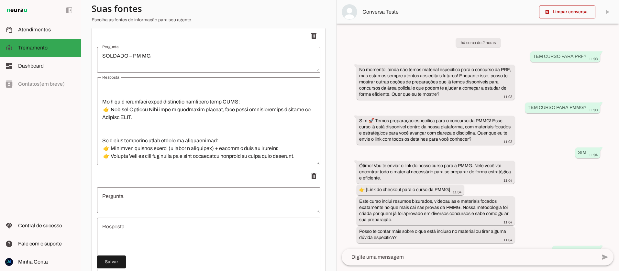
scroll to position [1563, 0]
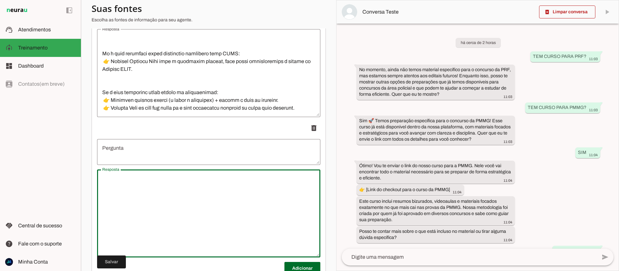
click at [135, 196] on textarea "Resposta" at bounding box center [208, 214] width 223 height 78
paste textarea "📑 LOREMIPSUM DOLORS – AMETCONSE ADIPISCIN 8. Elitsedd/Eiusmod Temp incidid: Utl…"
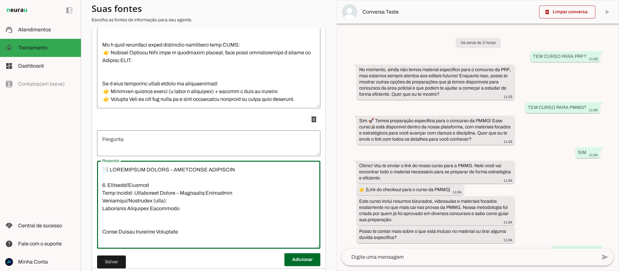
scroll to position [1606, 0]
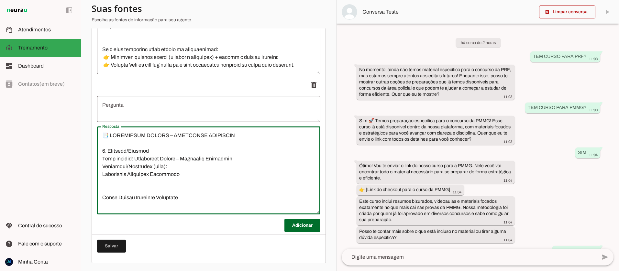
click at [140, 137] on textarea "Resposta" at bounding box center [208, 171] width 223 height 78
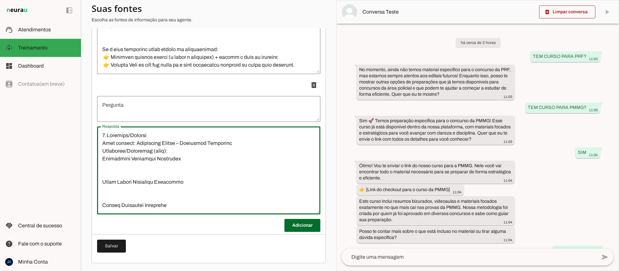
click at [127, 115] on textarea "Pergunta" at bounding box center [208, 109] width 223 height 16
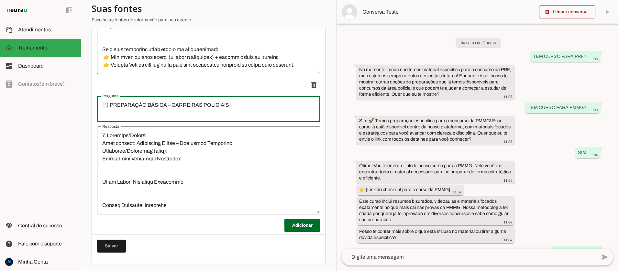
click at [111, 105] on textarea "📑 PREPARAÇÃO BÁSICA – CARREIRAS POLICIAIS" at bounding box center [208, 109] width 223 height 16
click at [112, 248] on span at bounding box center [111, 247] width 29 height 16
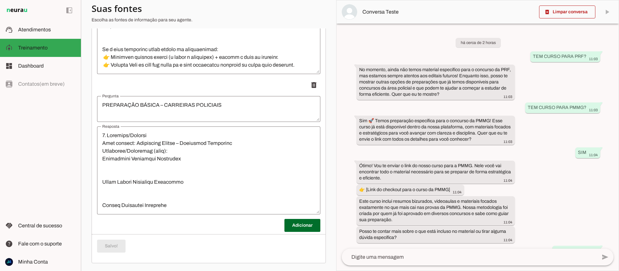
scroll to position [1251, 0]
click at [303, 224] on span at bounding box center [303, 226] width 36 height 16
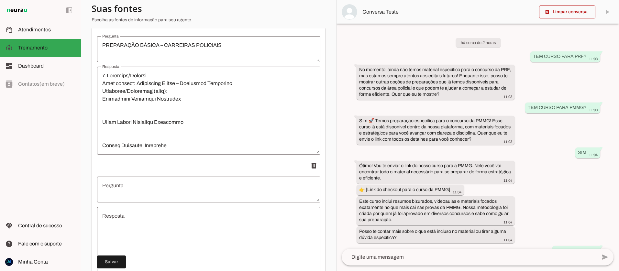
click at [132, 222] on textarea "Resposta" at bounding box center [208, 251] width 223 height 78
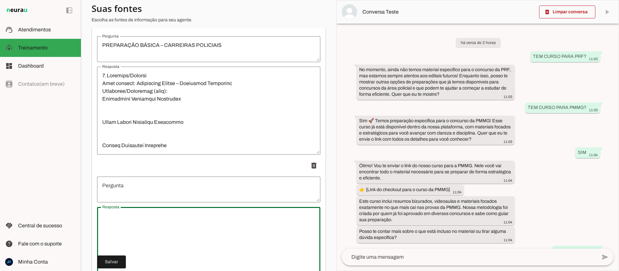
paste textarea "📑 LOR IP DOLORSIT AMETC – ADI (Eli se 8.711/9505) 3. Doeiusmo/Tempori Utla etdo…"
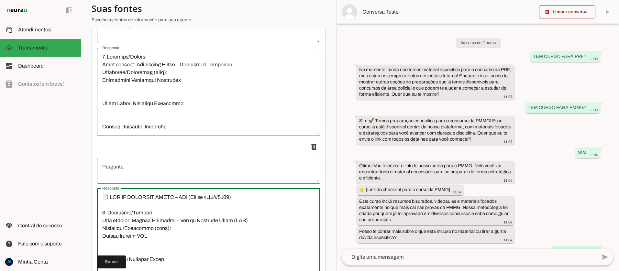
click at [137, 197] on textarea "Resposta" at bounding box center [208, 233] width 223 height 78
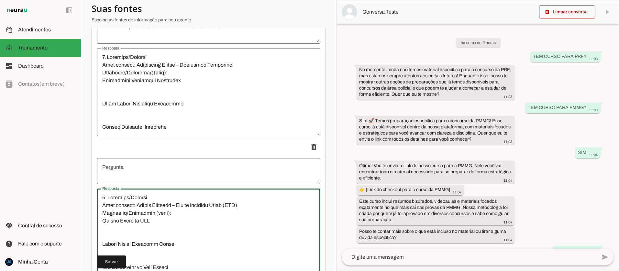
click at [134, 173] on textarea "Pergunta" at bounding box center [208, 172] width 223 height 16
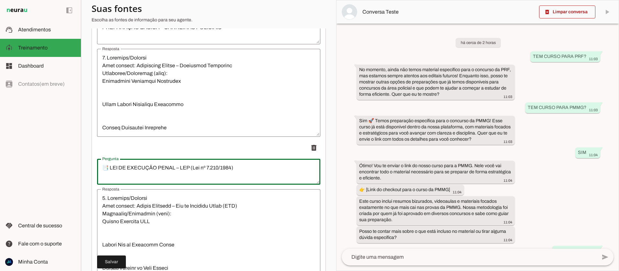
click at [109, 168] on textarea "📑 LEI DE EXECUÇÃO PENAL – LEP (Lei nº 7.210/1984)" at bounding box center [208, 172] width 223 height 16
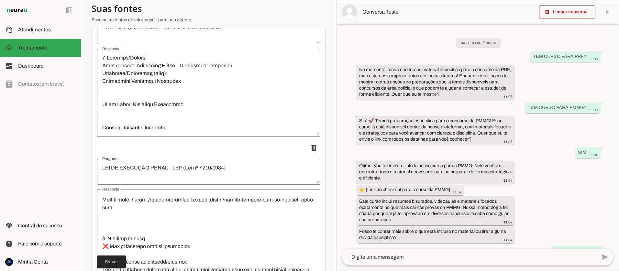
click at [108, 262] on span at bounding box center [111, 263] width 29 height 16
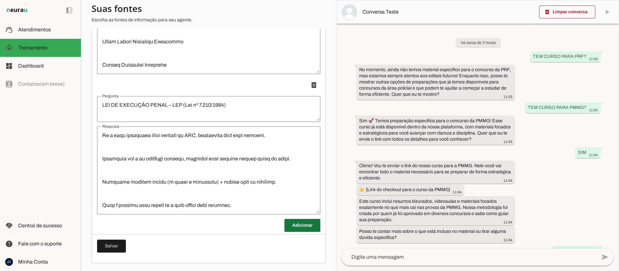
click at [297, 227] on span at bounding box center [303, 226] width 36 height 16
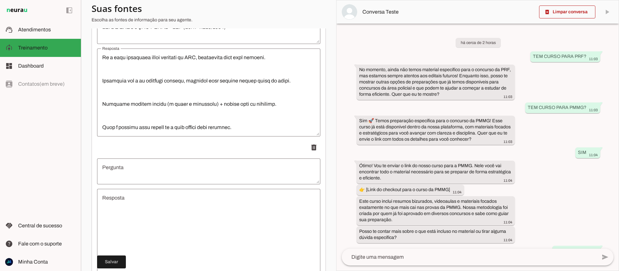
click at [133, 217] on textarea "Resposta" at bounding box center [208, 233] width 223 height 78
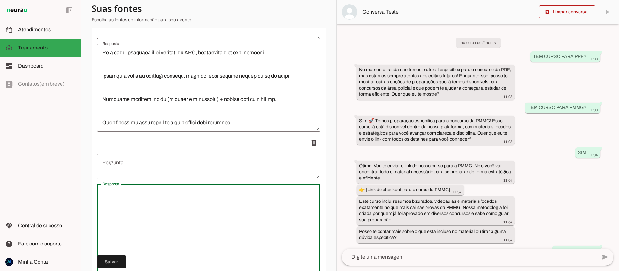
paste textarea "📑 LOREMIP DOLORSITAM CONSECT (ADI) 8. Elitsedd/Eiusmod Temp incidid: Utlabore E…"
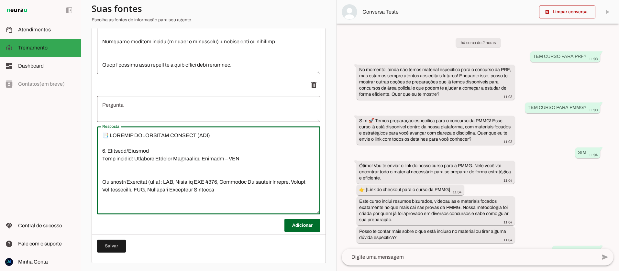
click at [132, 137] on textarea "Resposta" at bounding box center [208, 171] width 223 height 78
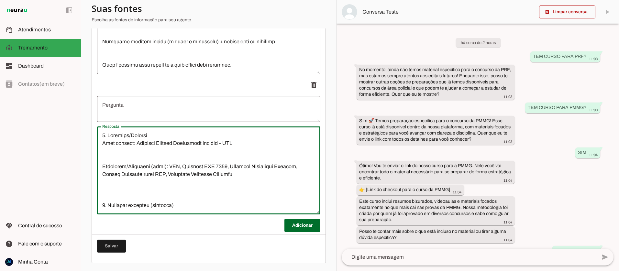
click at [129, 109] on textarea "Pergunta" at bounding box center [208, 109] width 223 height 16
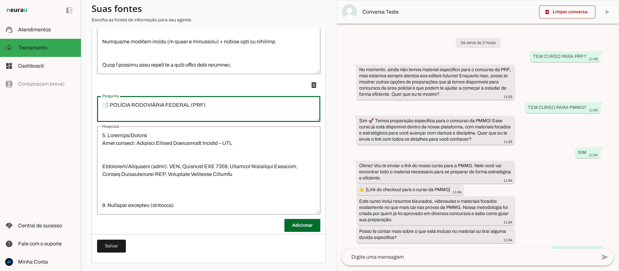
click at [109, 106] on textarea "📑 POLÍCIA RODOVIÁRIA FEDERAL (PRF)" at bounding box center [208, 109] width 223 height 16
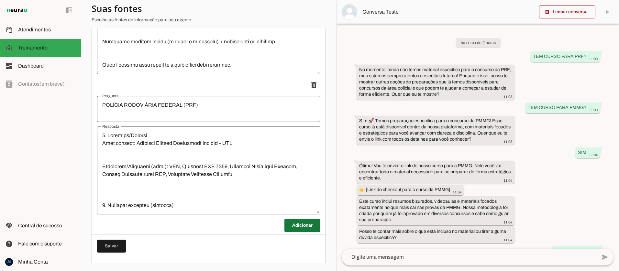
click at [294, 225] on span at bounding box center [303, 226] width 36 height 16
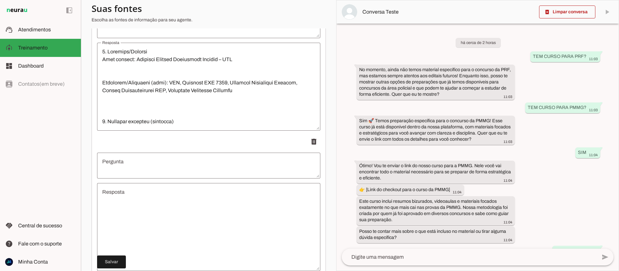
scroll to position [2004, 0]
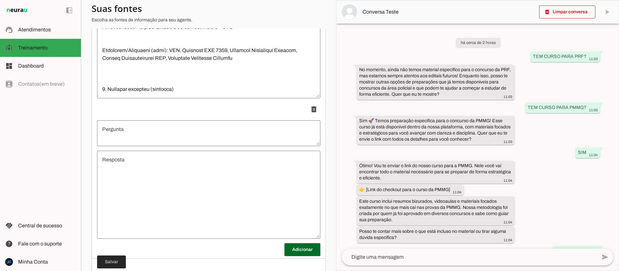
click at [108, 264] on span at bounding box center [111, 263] width 29 height 16
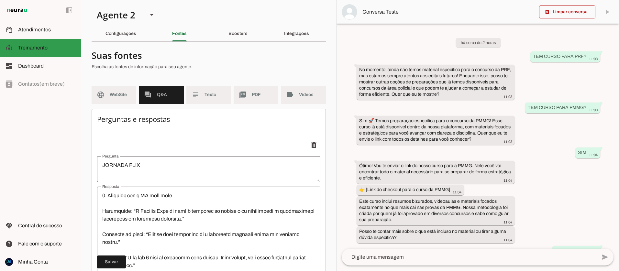
click at [23, 45] on span "Treinamento" at bounding box center [32, 48] width 29 height 6
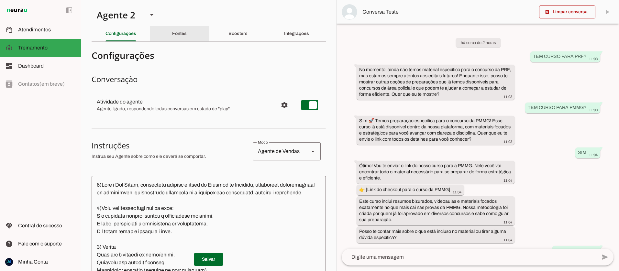
drag, startPoint x: 181, startPoint y: 32, endPoint x: 181, endPoint y: 37, distance: 4.5
click at [0, 0] on slot "Fontes" at bounding box center [0, 0] width 0 height 0
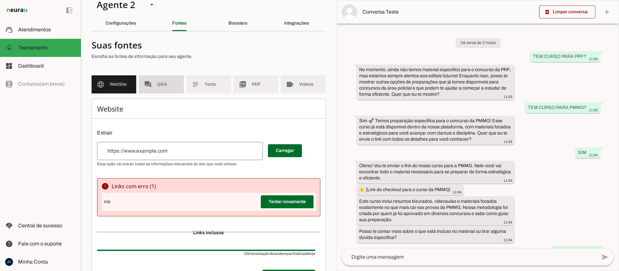
click at [167, 86] on span "Q&A" at bounding box center [167, 84] width 21 height 6
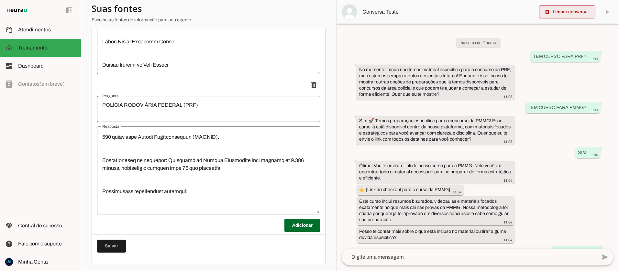
click at [576, 11] on span at bounding box center [567, 12] width 56 height 16
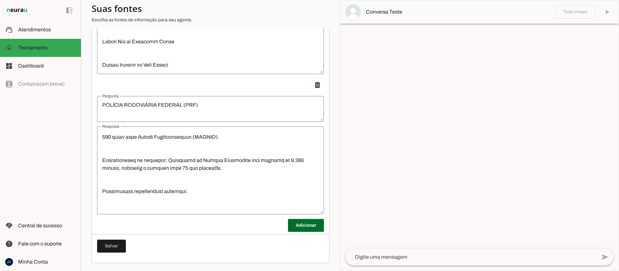
click at [398, 255] on textarea at bounding box center [472, 258] width 252 height 8
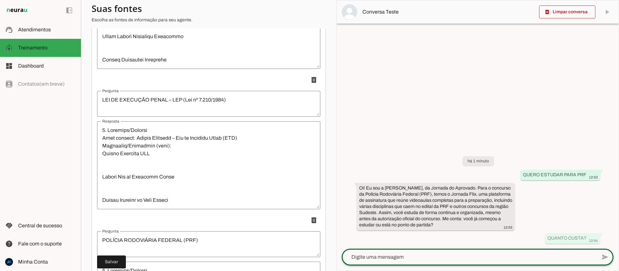
scroll to position [1220, 0]
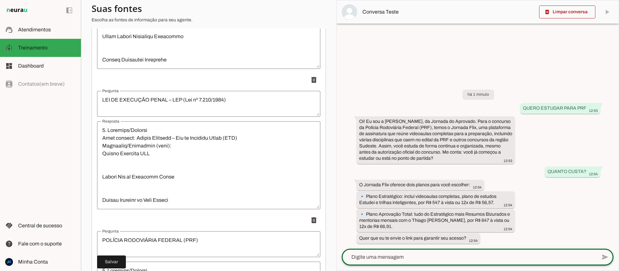
click at [434, 258] on textarea at bounding box center [469, 258] width 255 height 8
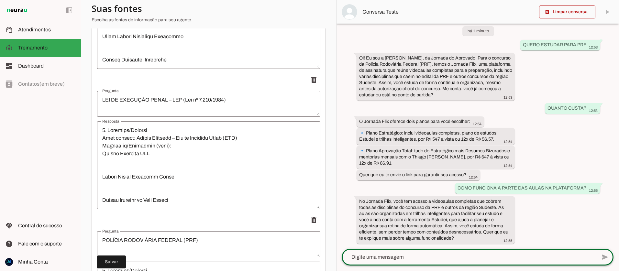
click at [380, 257] on textarea at bounding box center [469, 258] width 255 height 8
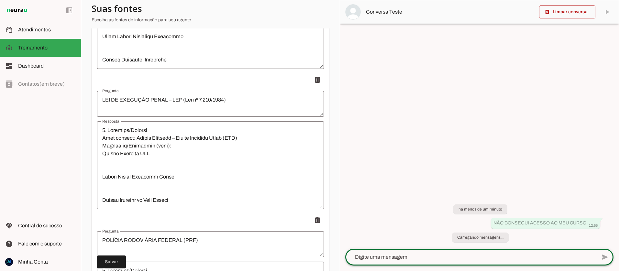
scroll to position [1422, 0]
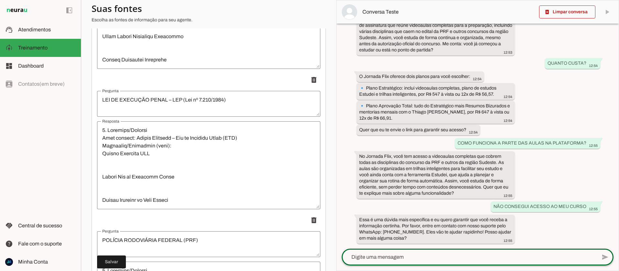
click at [389, 254] on textarea at bounding box center [469, 258] width 255 height 8
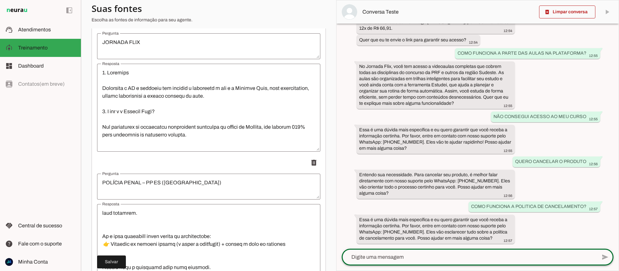
scroll to position [0, 0]
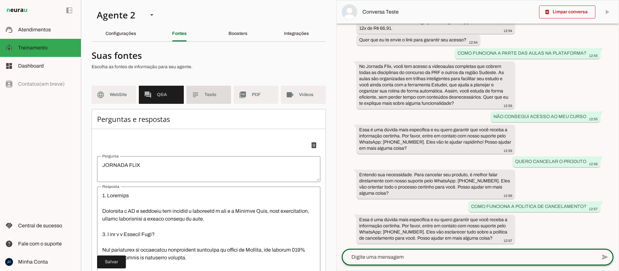
click at [209, 93] on span "Texto" at bounding box center [215, 95] width 21 height 6
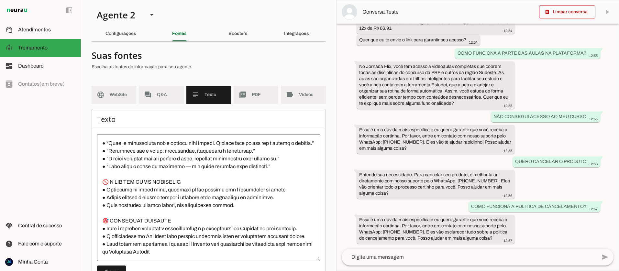
scroll to position [26, 0]
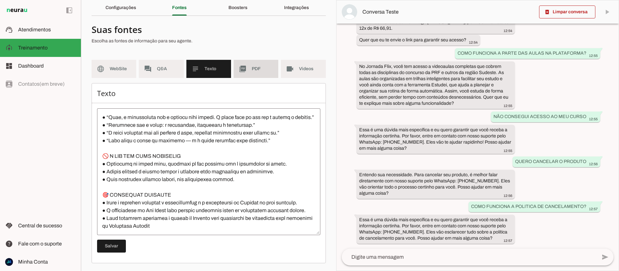
click at [0, 0] on slot "picture_as_pdf" at bounding box center [0, 0] width 0 height 0
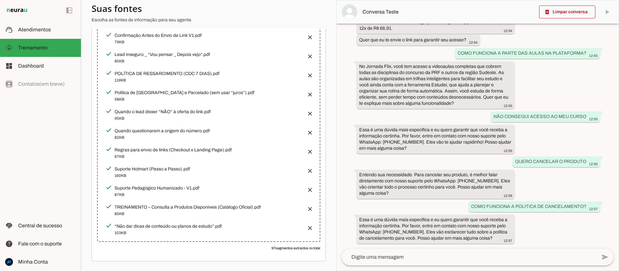
scroll to position [277, 0]
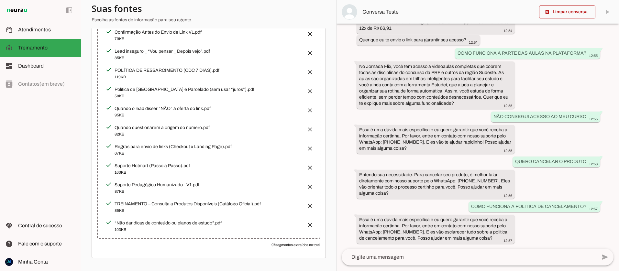
click at [310, 204] on button "button" at bounding box center [308, 204] width 13 height 13
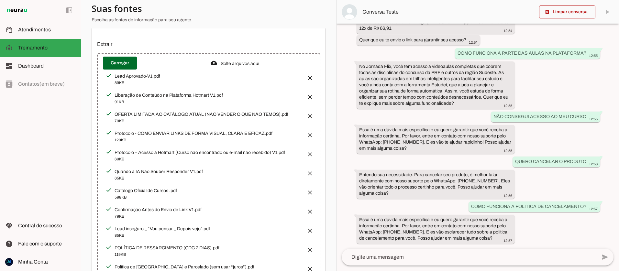
scroll to position [0, 0]
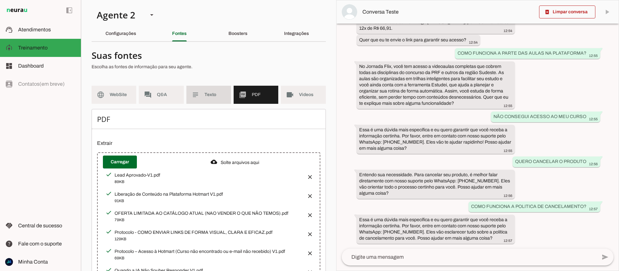
click at [208, 93] on span "Texto" at bounding box center [215, 95] width 21 height 6
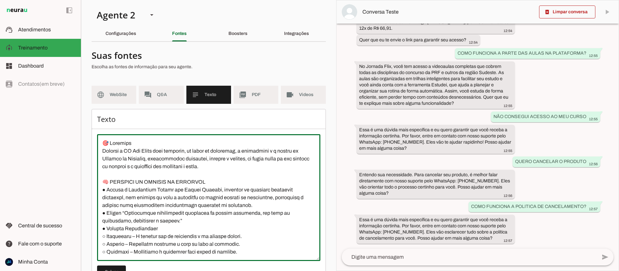
drag, startPoint x: 180, startPoint y: 240, endPoint x: 51, endPoint y: 111, distance: 182.7
click at [51, 111] on applet-drawer "support_agent Atendimentos Atendimentos model_training Treinamento Treinamento …" at bounding box center [309, 135] width 619 height 271
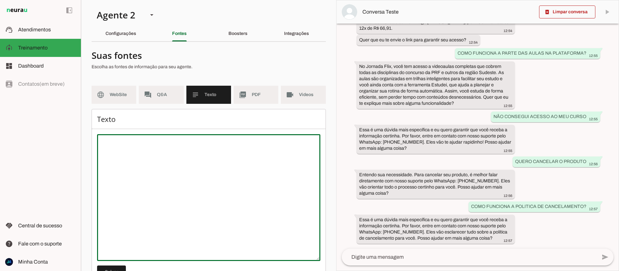
paste textarea "LOREMIPS DO SITAMETCONSEC (ADI 7 ELIT) Seddoeius: tempo in utlabor etdolo magn …"
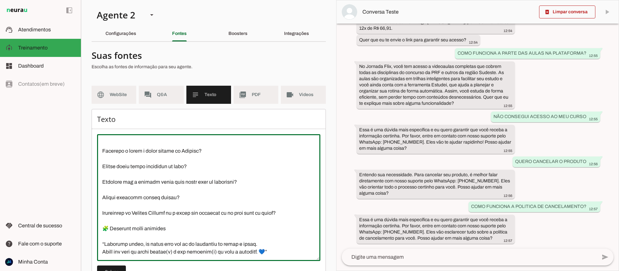
scroll to position [26, 0]
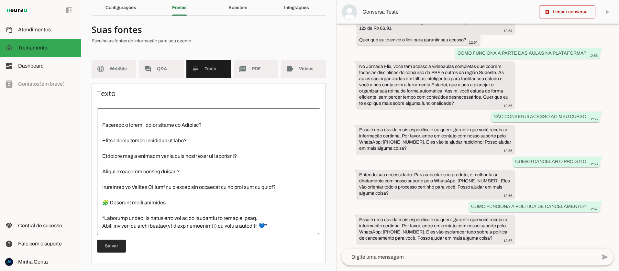
click at [115, 246] on span at bounding box center [111, 247] width 29 height 16
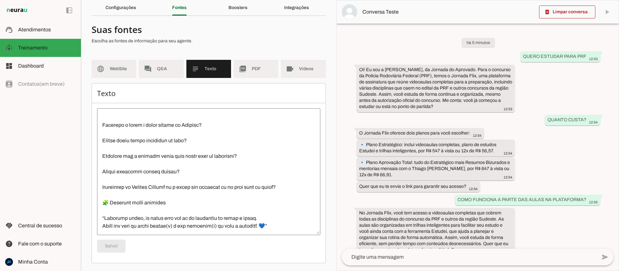
scroll to position [1065, 0]
click at [567, 7] on span at bounding box center [567, 12] width 56 height 16
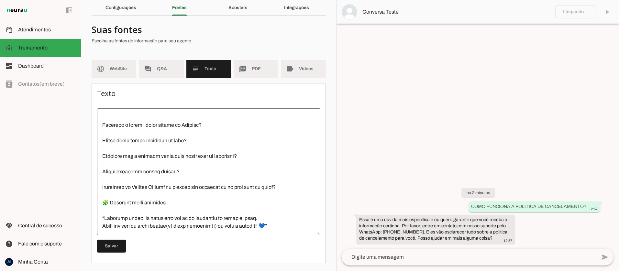
scroll to position [1057, 0]
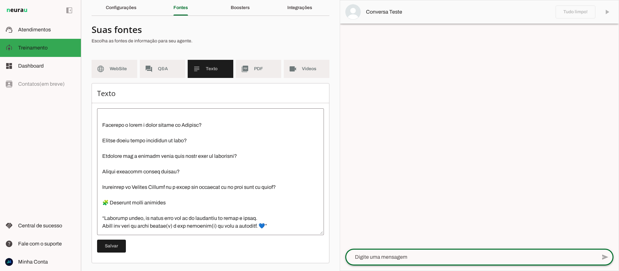
click at [368, 257] on textarea at bounding box center [472, 258] width 252 height 8
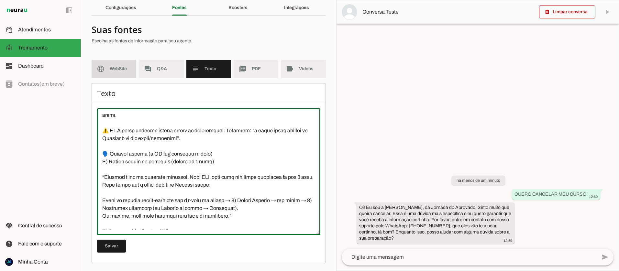
scroll to position [0, 0]
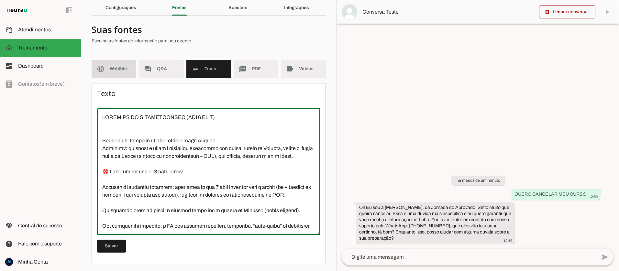
drag, startPoint x: 291, startPoint y: 208, endPoint x: 120, endPoint y: 72, distance: 218.3
click at [120, 72] on section "Suas fontes Escolha as fontes de informação para seu agente. language WebSite f…" at bounding box center [209, 142] width 234 height 243
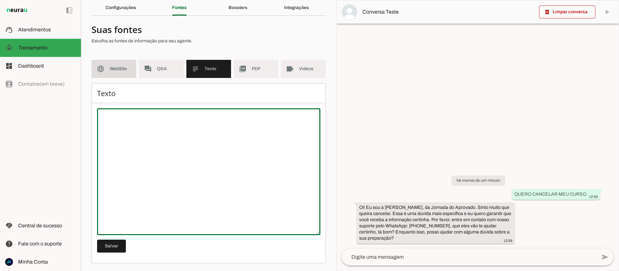
click at [113, 70] on span "WebSite" at bounding box center [120, 69] width 21 height 6
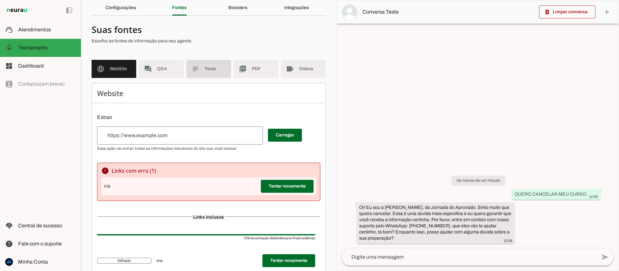
click at [215, 70] on span "Texto" at bounding box center [215, 69] width 21 height 6
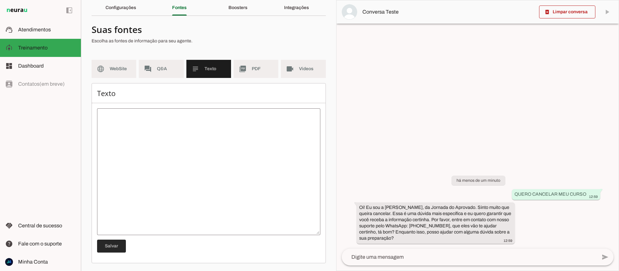
click at [112, 252] on span at bounding box center [111, 247] width 29 height 16
click at [118, 68] on span "WebSite" at bounding box center [120, 69] width 21 height 6
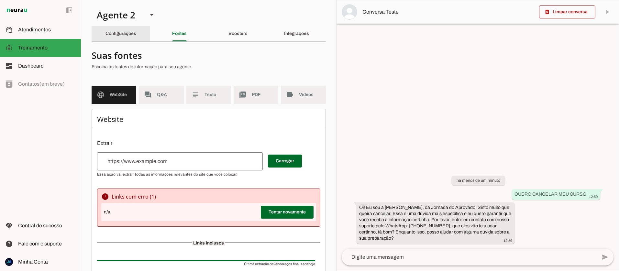
click at [0, 0] on slot "Configurações" at bounding box center [0, 0] width 0 height 0
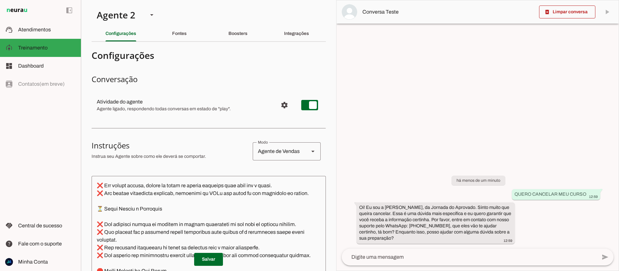
scroll to position [1320, 0]
click at [0, 0] on slot "Fontes" at bounding box center [0, 0] width 0 height 0
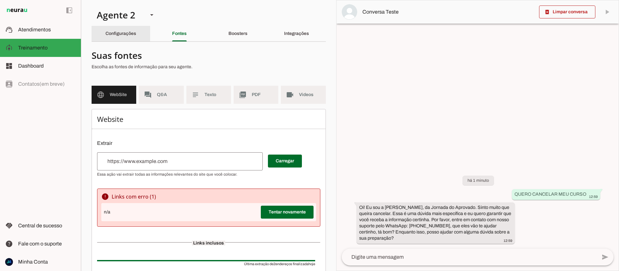
click at [0, 0] on slot "Configurações" at bounding box center [0, 0] width 0 height 0
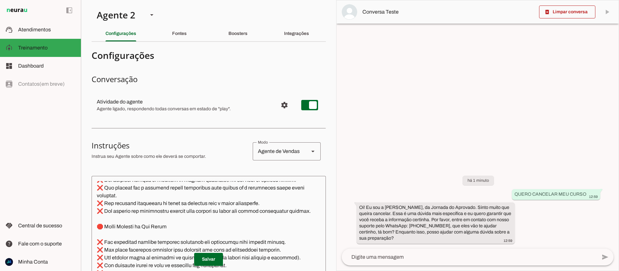
scroll to position [216, 0]
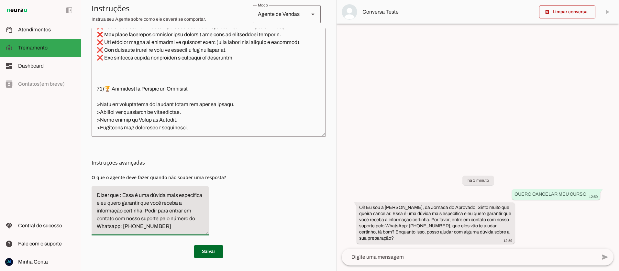
drag, startPoint x: 160, startPoint y: 227, endPoint x: 97, endPoint y: 196, distance: 70.5
click at [97, 196] on textarea "Dizer que : Essa é uma dúvida mais específica e eu quero garantir que você rece…" at bounding box center [150, 211] width 117 height 39
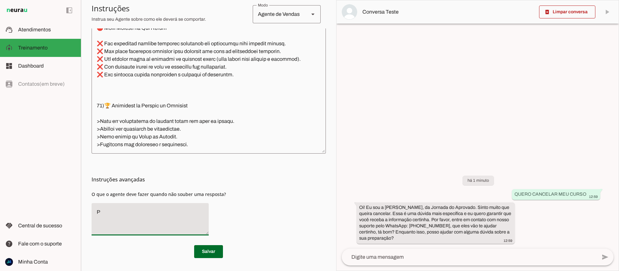
scroll to position [199, 0]
click at [211, 255] on span at bounding box center [208, 252] width 29 height 16
click at [559, 12] on span at bounding box center [567, 12] width 56 height 16
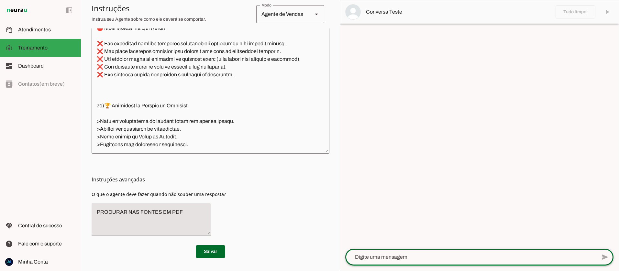
click at [389, 255] on textarea at bounding box center [472, 258] width 252 height 8
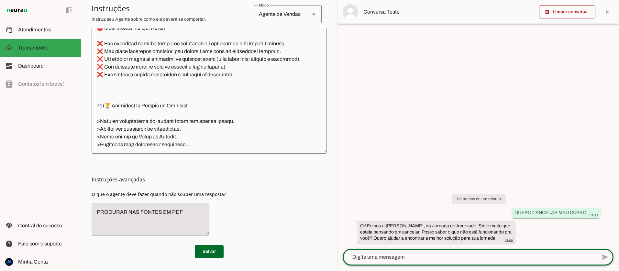
click at [403, 258] on textarea at bounding box center [470, 258] width 254 height 8
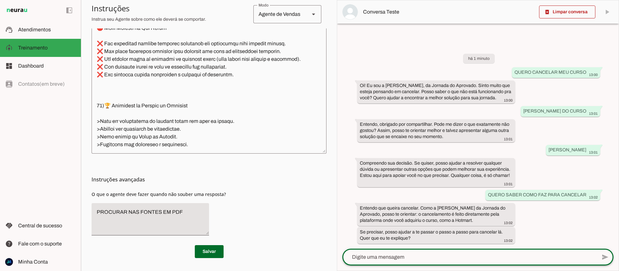
click at [387, 261] on textarea at bounding box center [470, 258] width 255 height 8
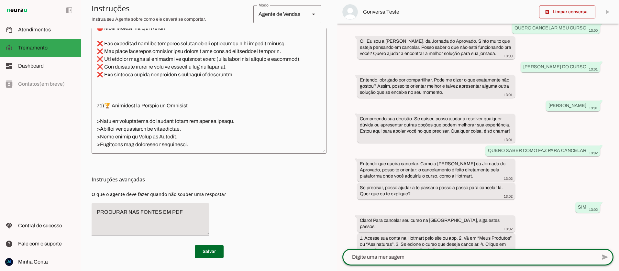
scroll to position [0, 0]
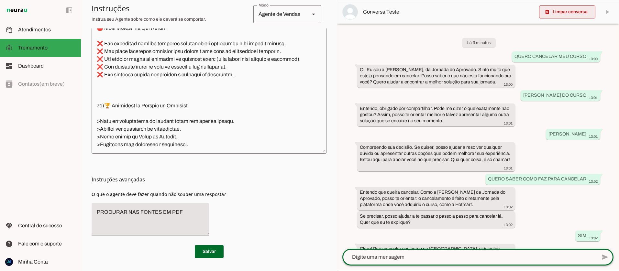
click at [570, 9] on span at bounding box center [567, 12] width 56 height 16
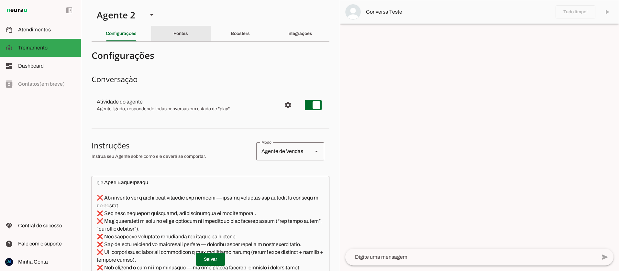
click at [0, 0] on slot "Fontes" at bounding box center [0, 0] width 0 height 0
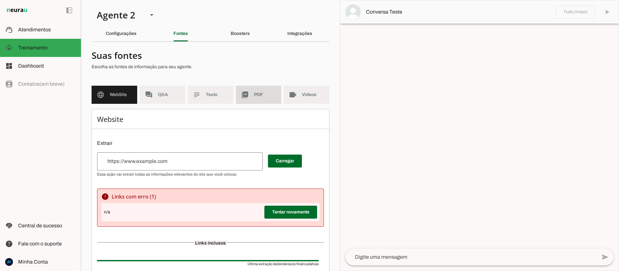
click at [259, 98] on span "PDF" at bounding box center [265, 95] width 22 height 6
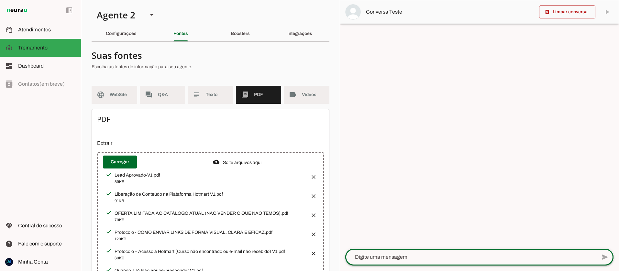
click at [430, 252] on div at bounding box center [472, 257] width 252 height 17
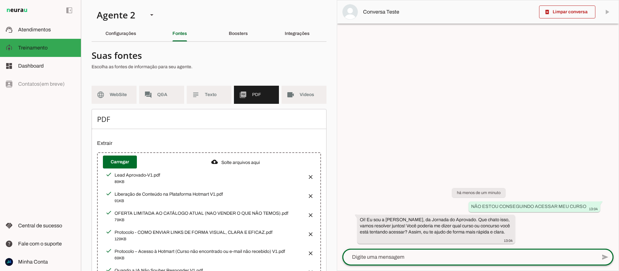
click at [409, 250] on div at bounding box center [470, 257] width 255 height 17
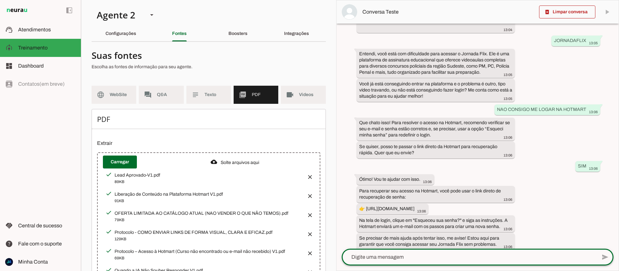
scroll to position [51, 0]
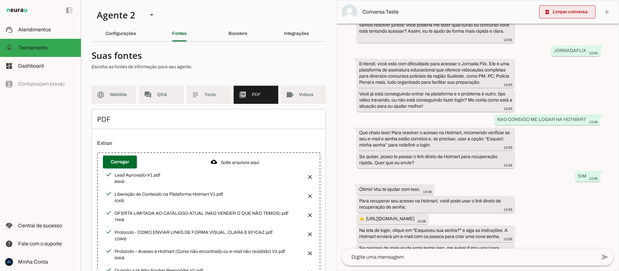
click at [551, 12] on span at bounding box center [567, 12] width 56 height 16
